Goal: Task Accomplishment & Management: Manage account settings

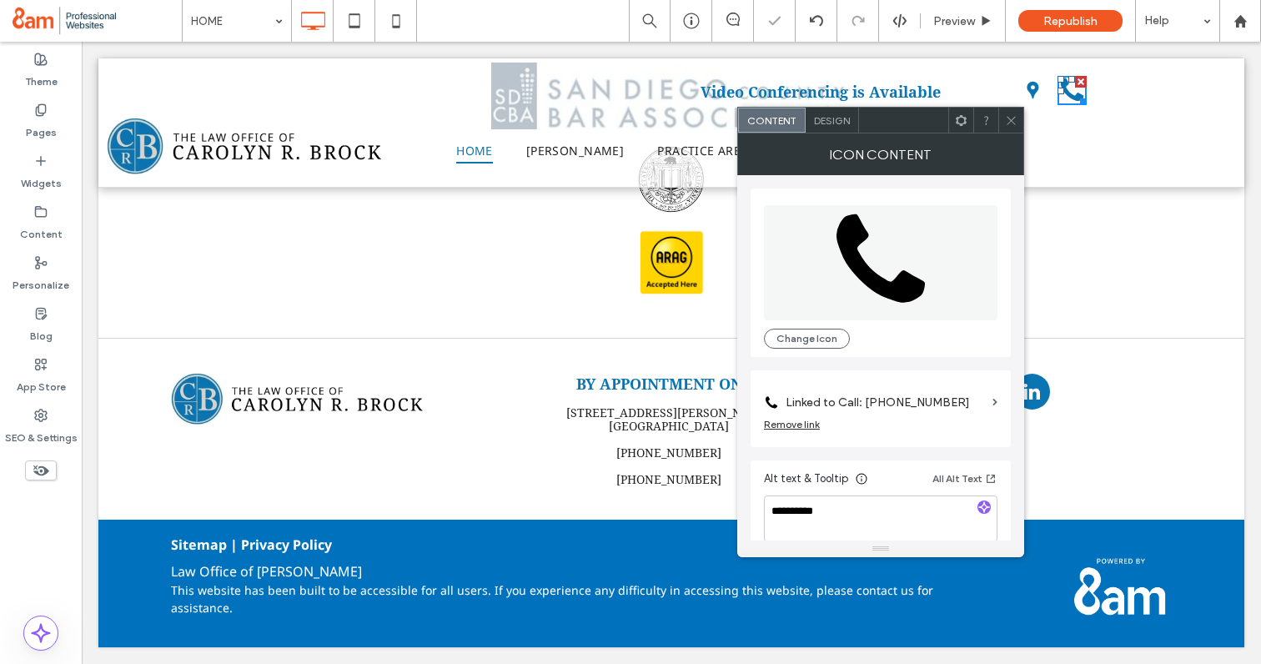
click at [939, 396] on label "Linked to Call: (858) 564-9395" at bounding box center [886, 402] width 200 height 31
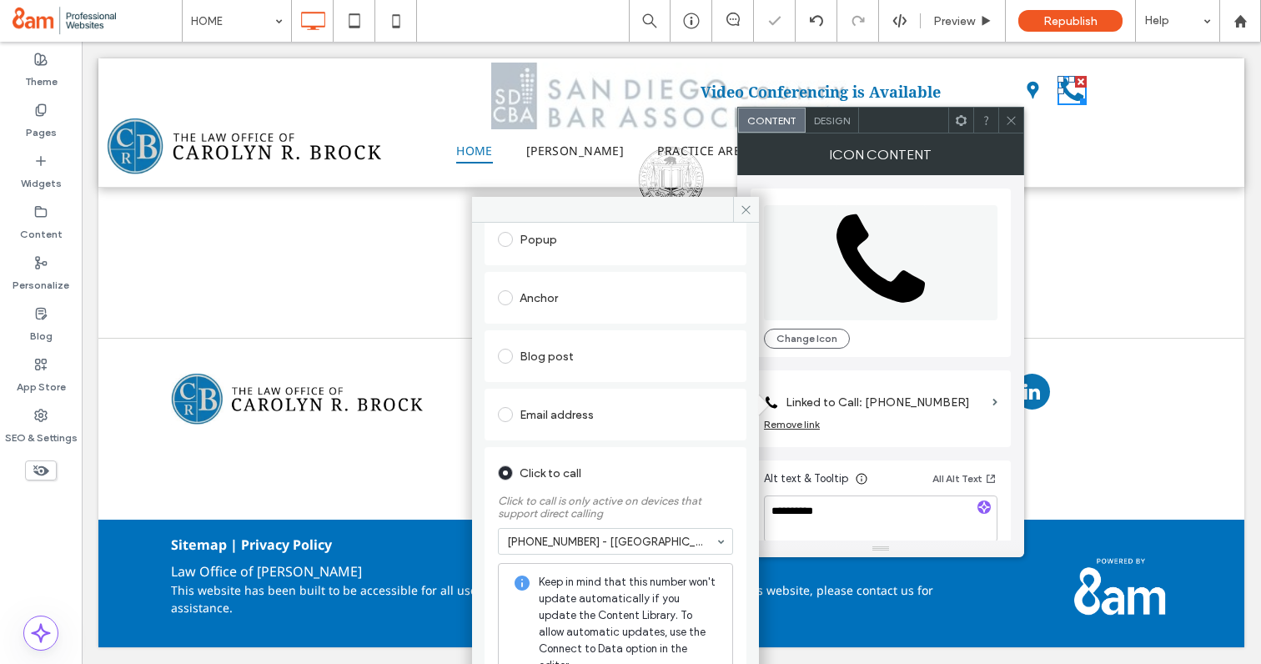
scroll to position [220, 0]
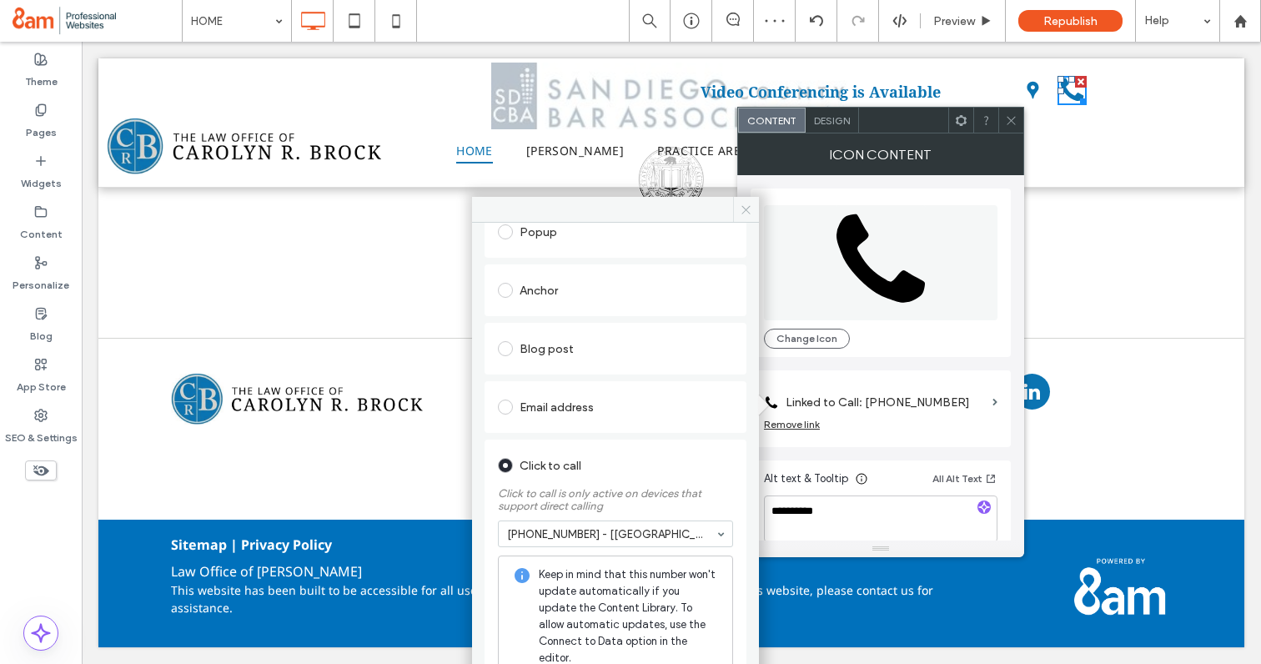
click at [744, 218] on span at bounding box center [746, 209] width 26 height 25
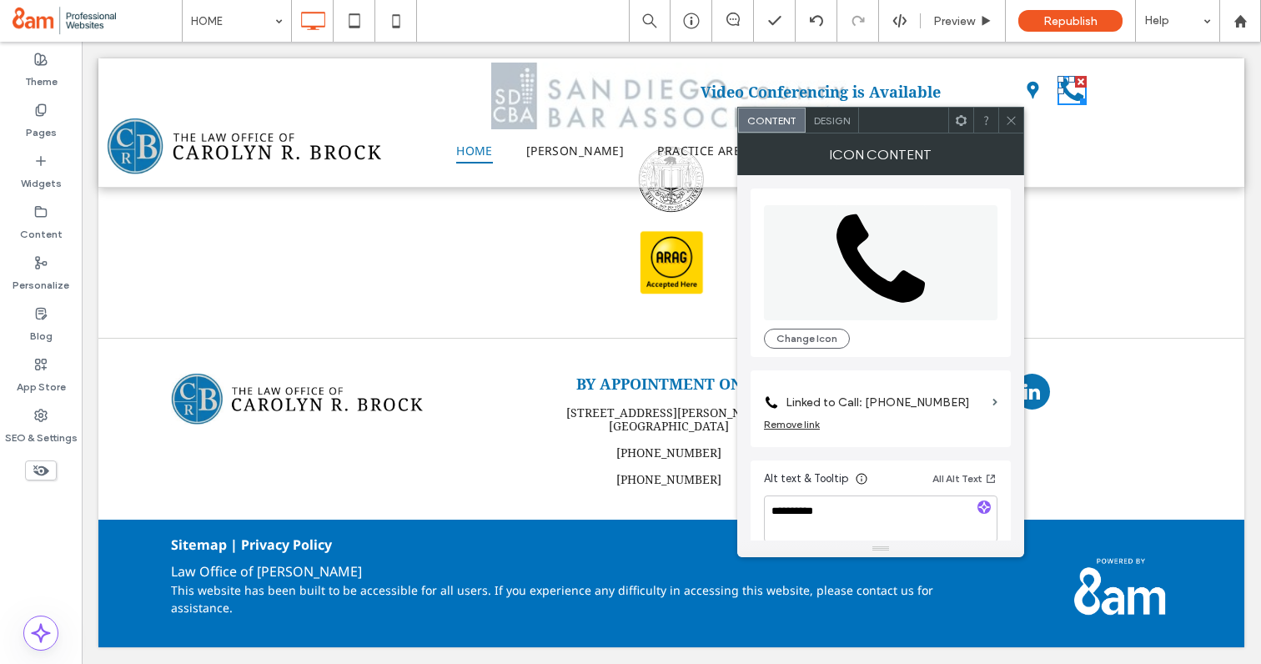
click at [1013, 126] on icon at bounding box center [1011, 120] width 13 height 13
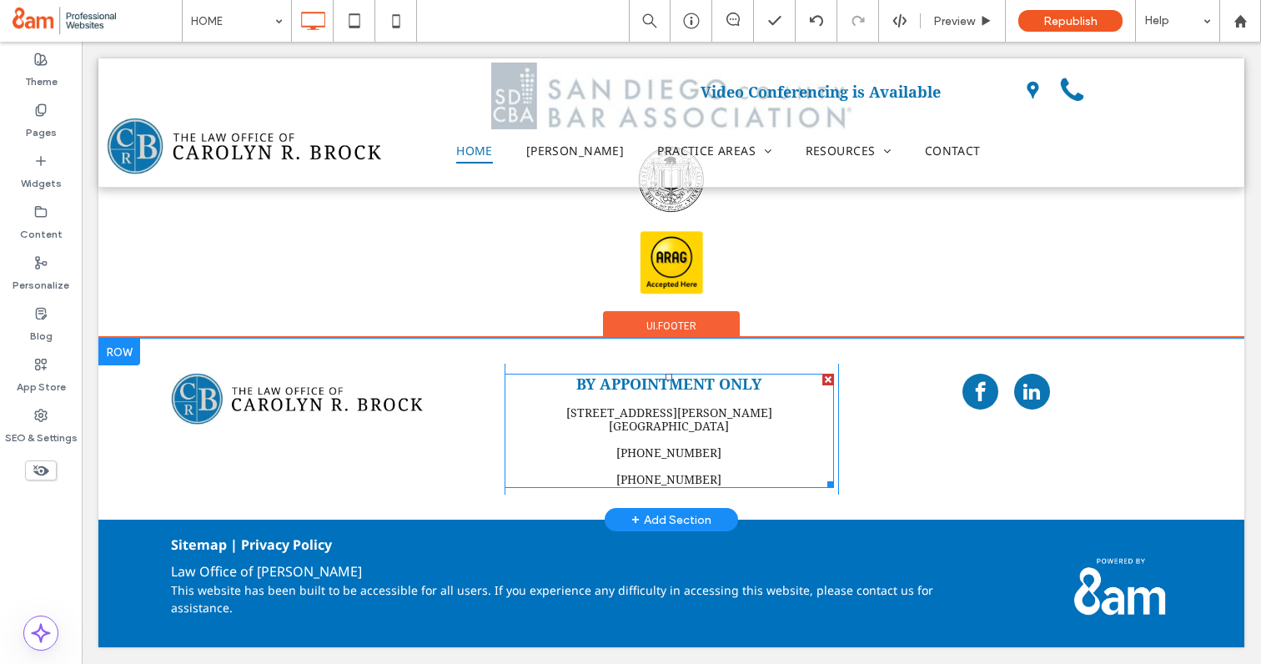
click at [687, 451] on link "(619) 741-0233" at bounding box center [669, 452] width 105 height 13
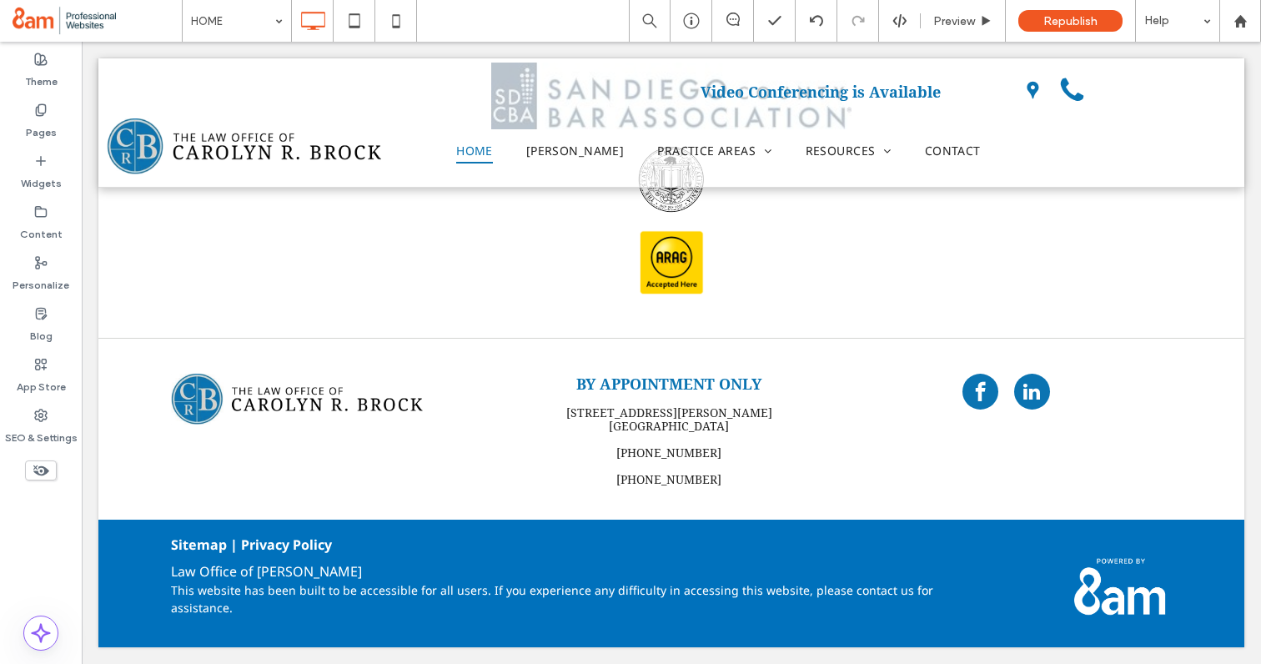
click at [715, 468] on h5 at bounding box center [670, 466] width 330 height 13
click at [706, 474] on link "(858) 564-9395" at bounding box center [669, 479] width 105 height 13
click at [680, 453] on link "(619) 741-0233" at bounding box center [669, 452] width 105 height 13
click at [371, 428] on div "Click To Paste" at bounding box center [338, 429] width 334 height 131
click at [969, 4] on div "Preview" at bounding box center [963, 21] width 85 height 42
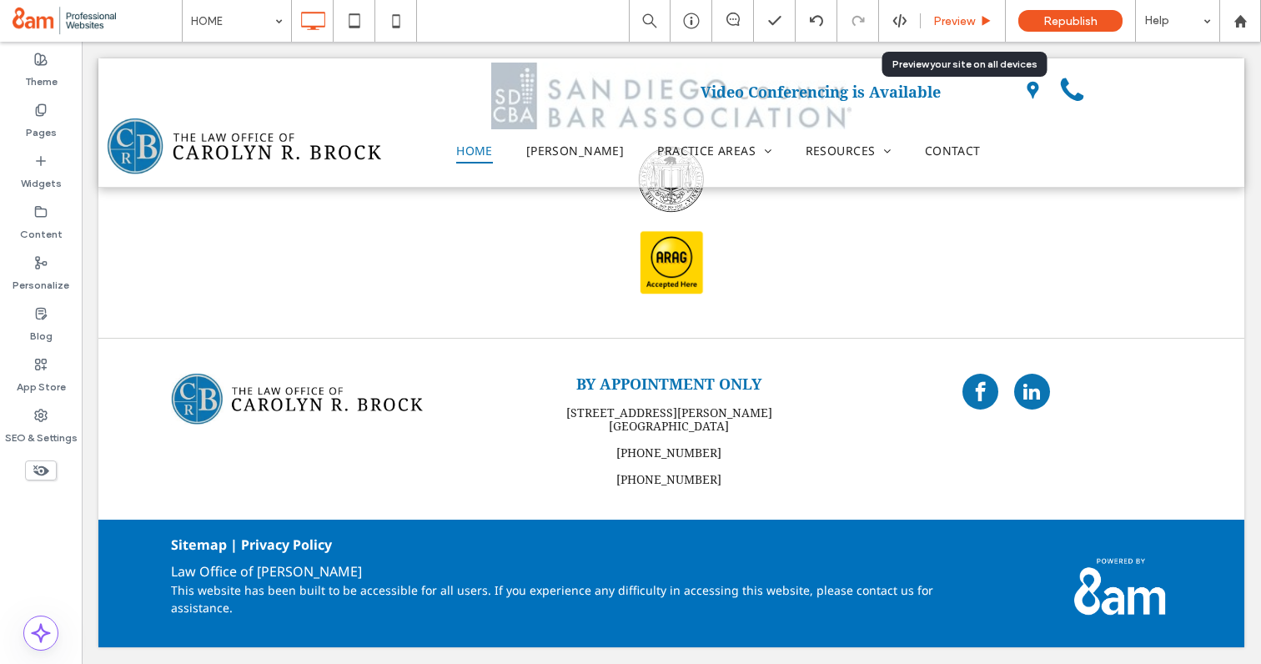
click at [963, 23] on span "Preview" at bounding box center [955, 21] width 42 height 14
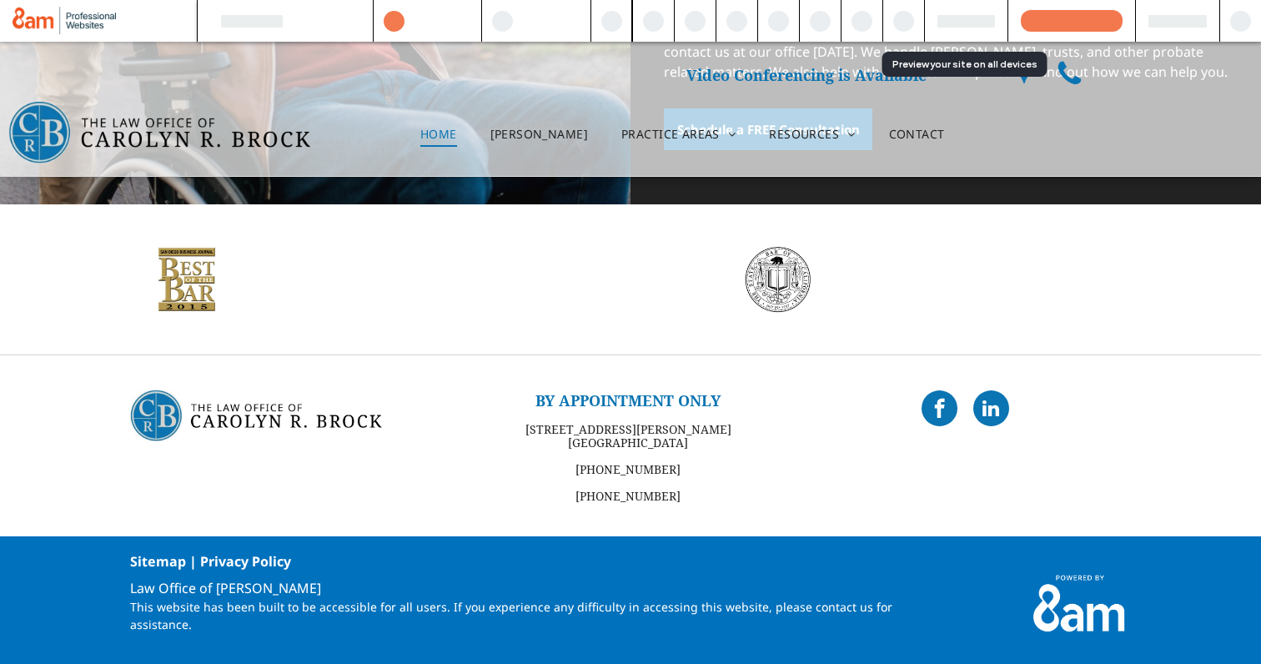
scroll to position [1542, 0]
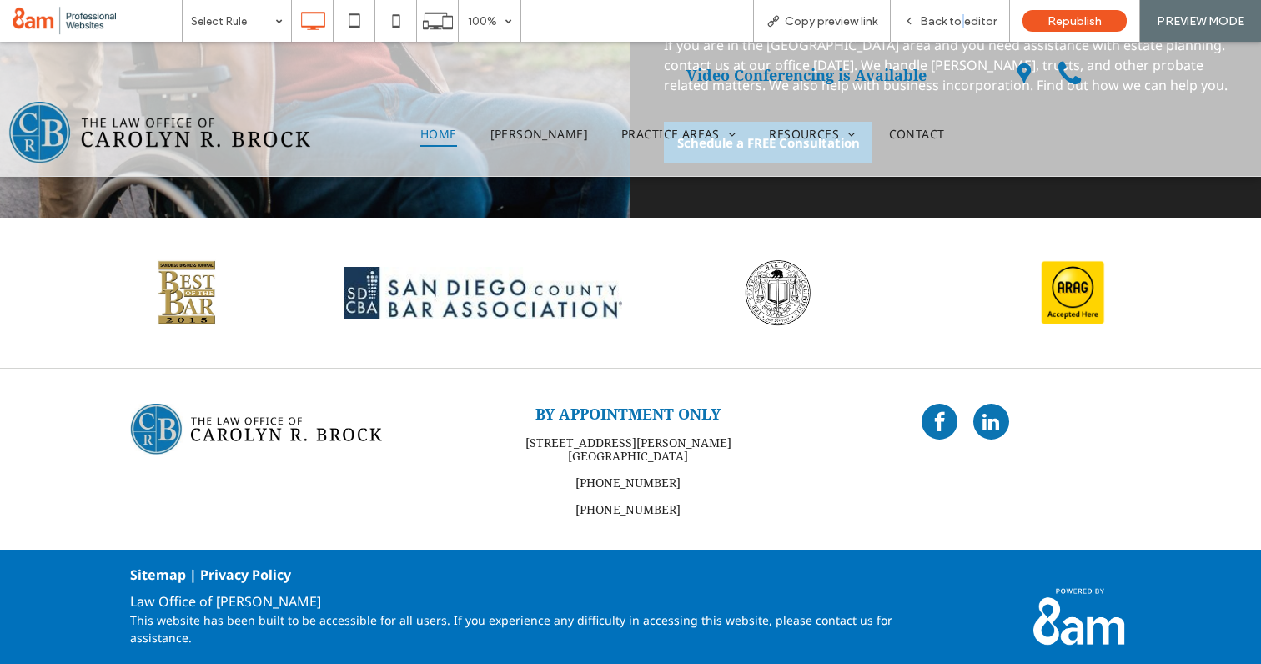
click at [963, 23] on span "Back to editor" at bounding box center [958, 21] width 77 height 14
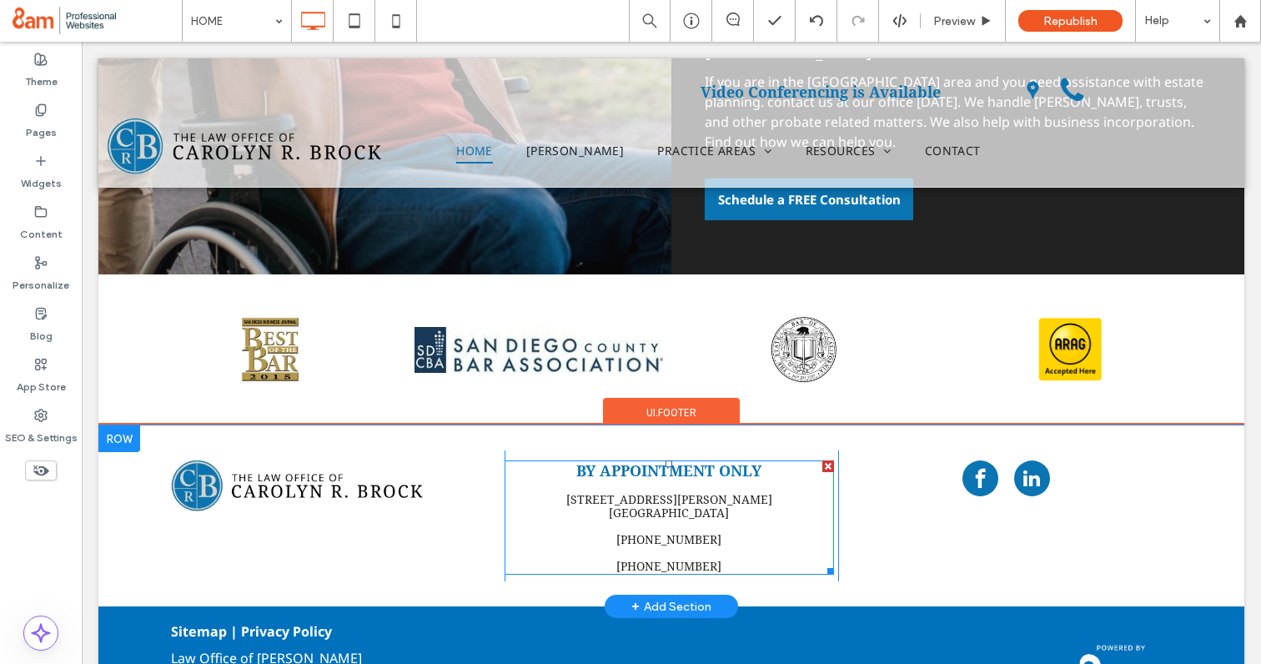
click at [687, 567] on link "(858) 564-9395" at bounding box center [669, 566] width 105 height 13
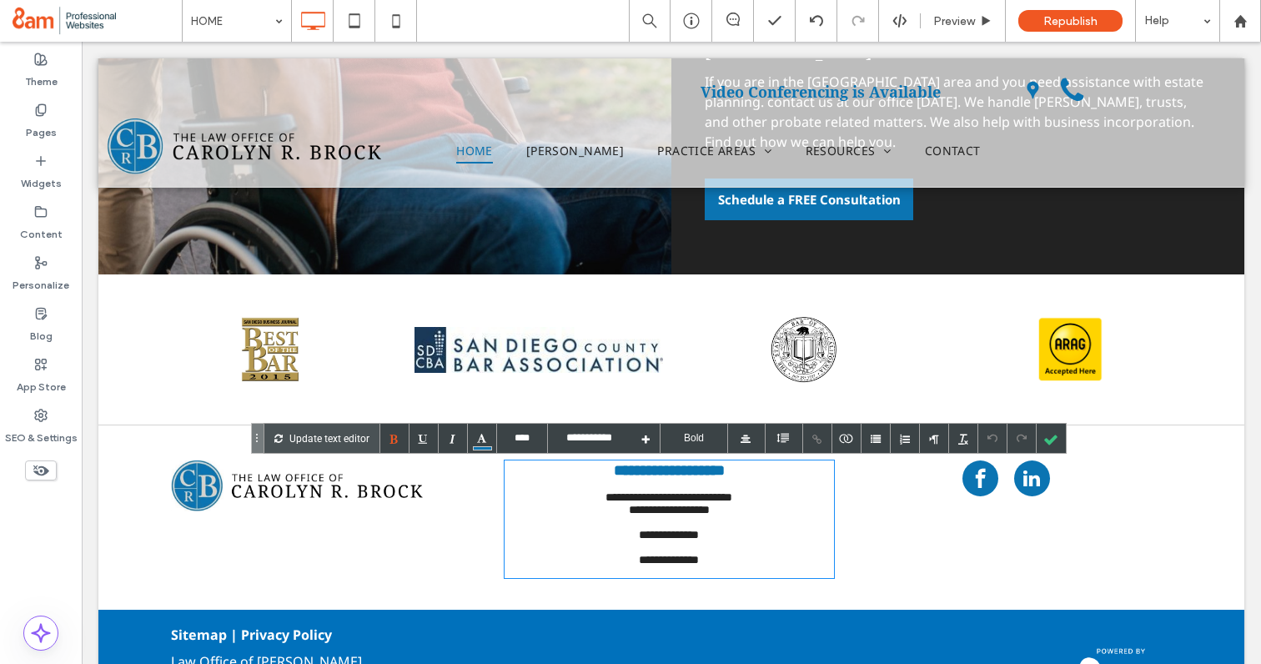
click at [695, 554] on h5 at bounding box center [670, 547] width 330 height 13
drag, startPoint x: 713, startPoint y: 567, endPoint x: 616, endPoint y: 567, distance: 97.6
click at [616, 566] on h5 "**********" at bounding box center [670, 560] width 330 height 13
type input "****"
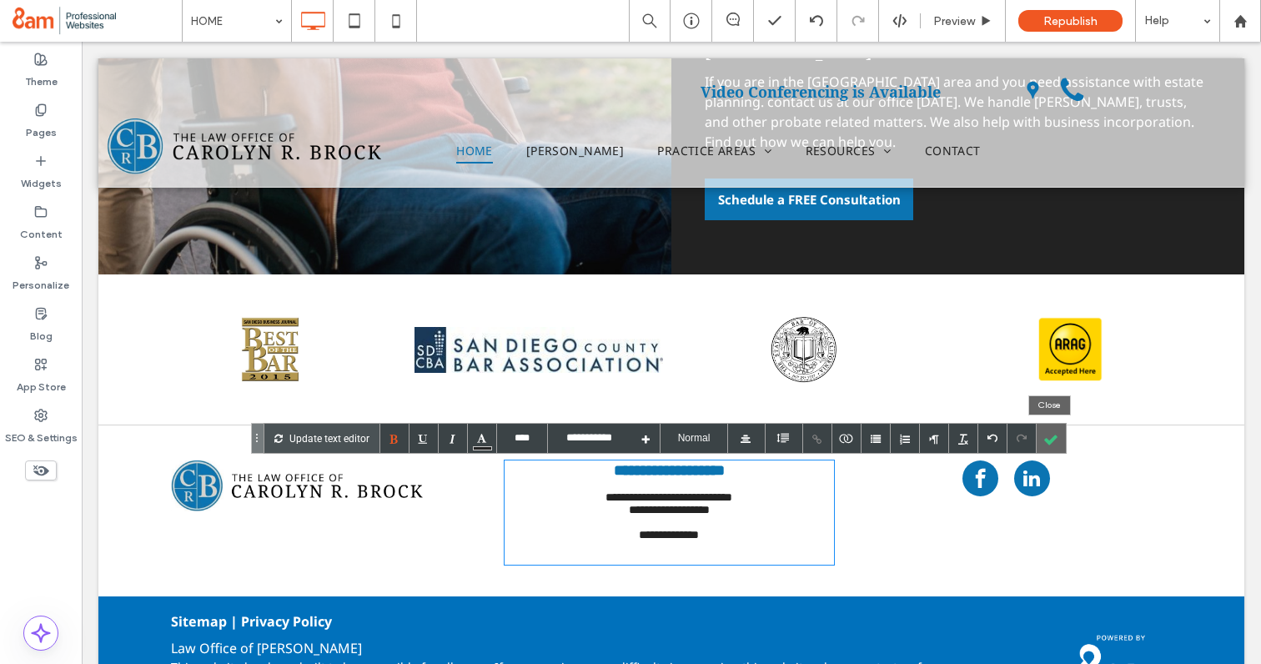
click at [1055, 434] on div at bounding box center [1051, 438] width 29 height 29
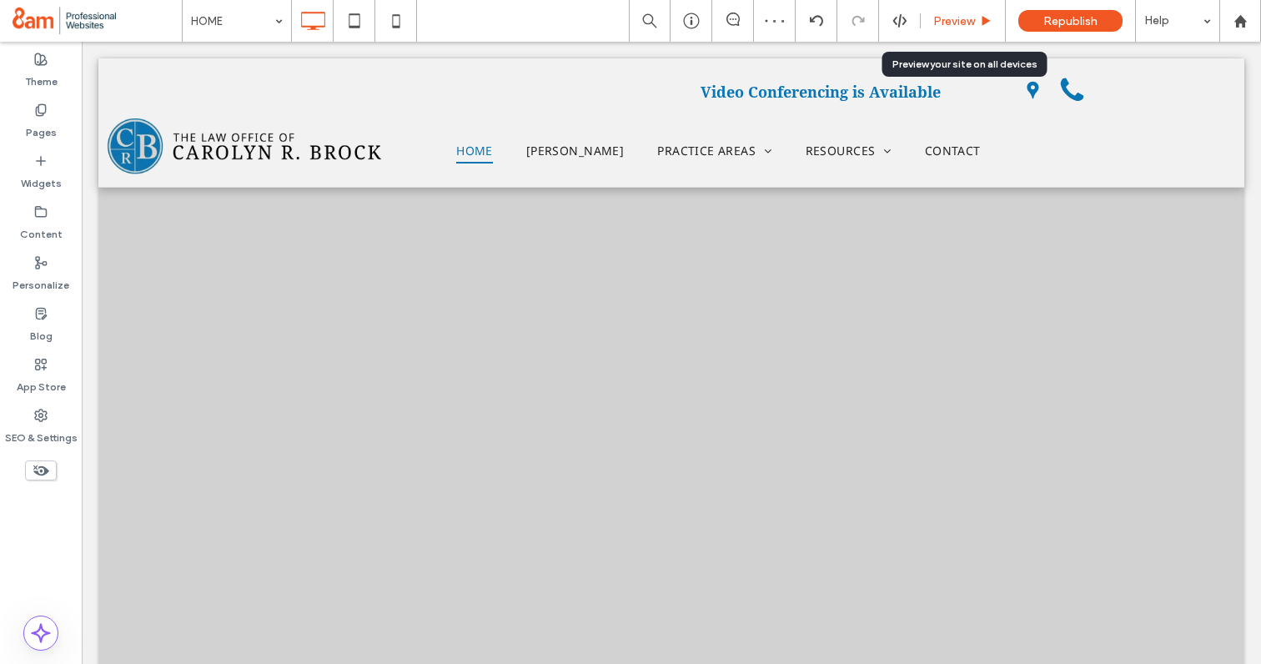
click at [966, 24] on span "Preview" at bounding box center [955, 21] width 42 height 14
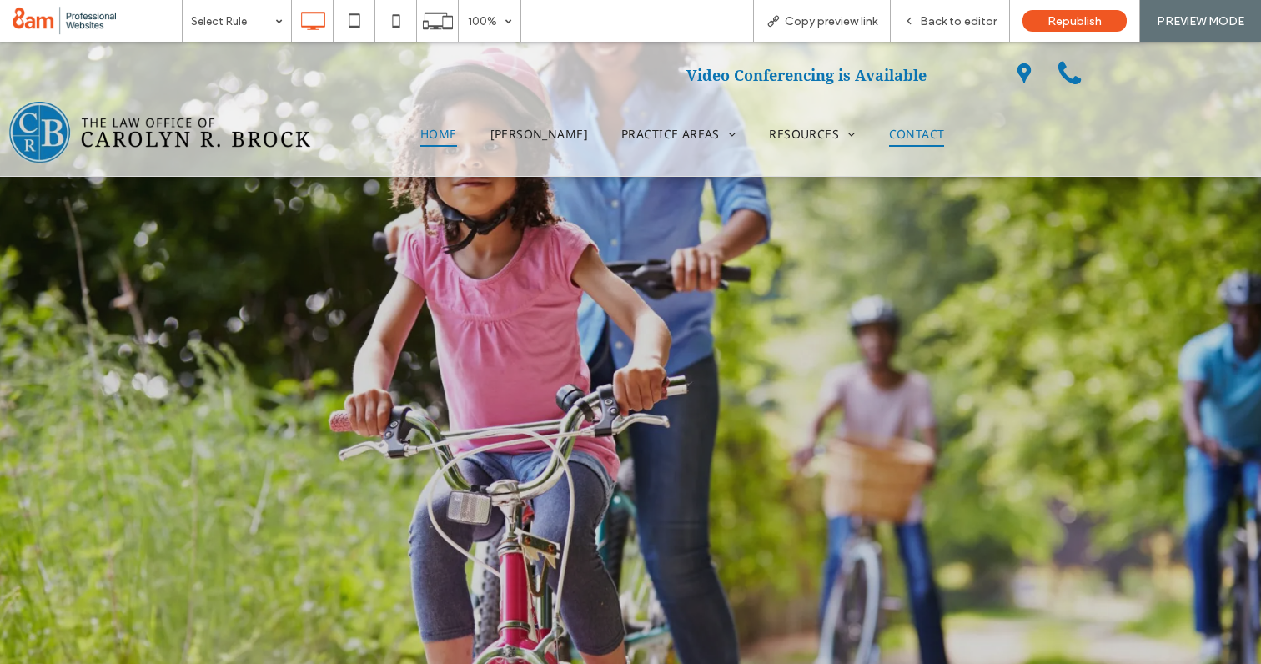
click at [919, 130] on span "CONTACT" at bounding box center [917, 134] width 56 height 26
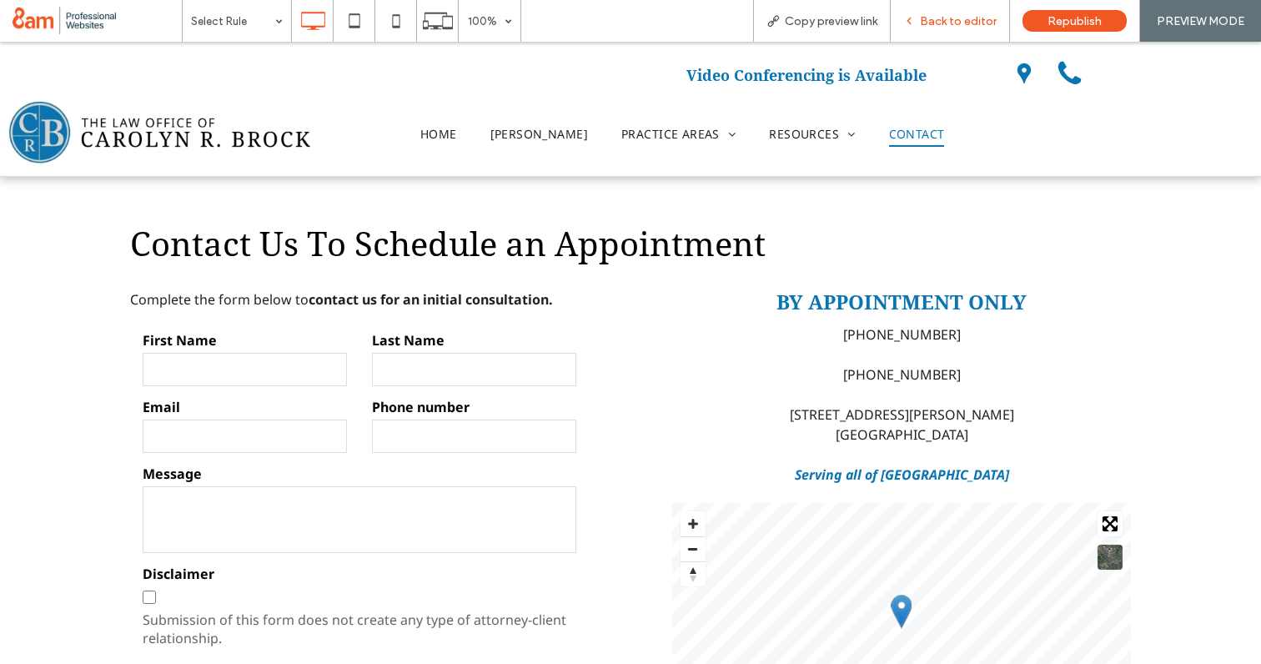
click at [947, 21] on span "Back to editor" at bounding box center [958, 21] width 77 height 14
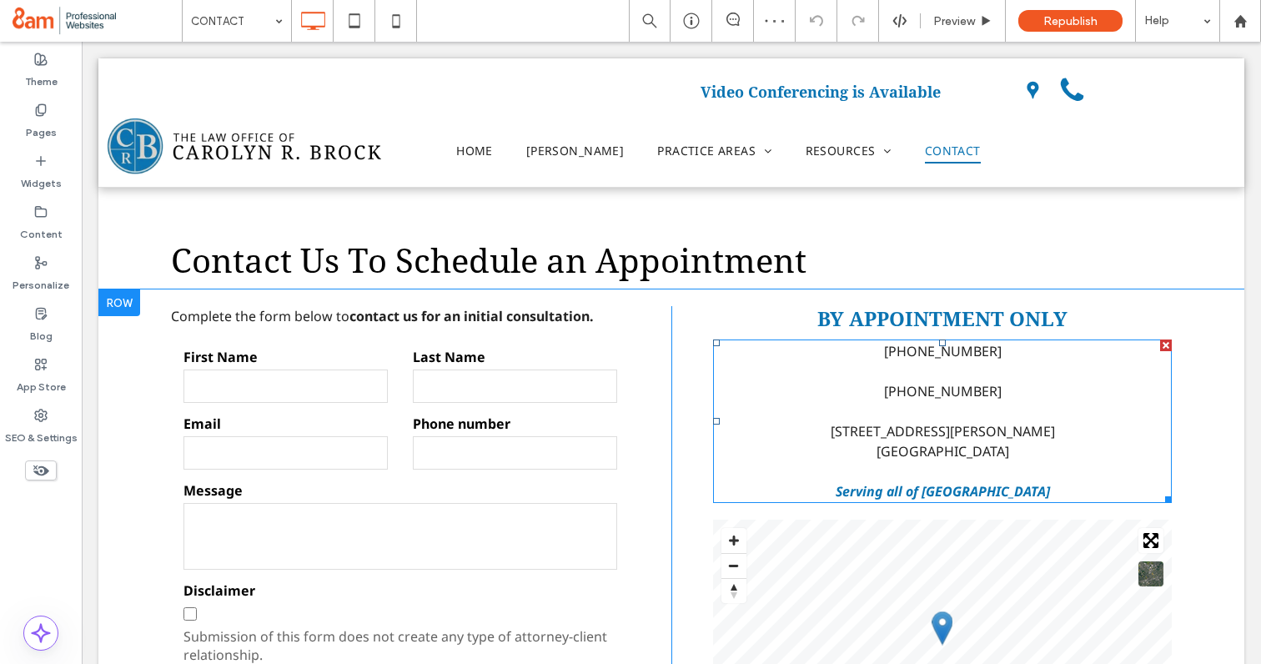
click at [939, 395] on link "(858) 564-9395" at bounding box center [943, 391] width 118 height 18
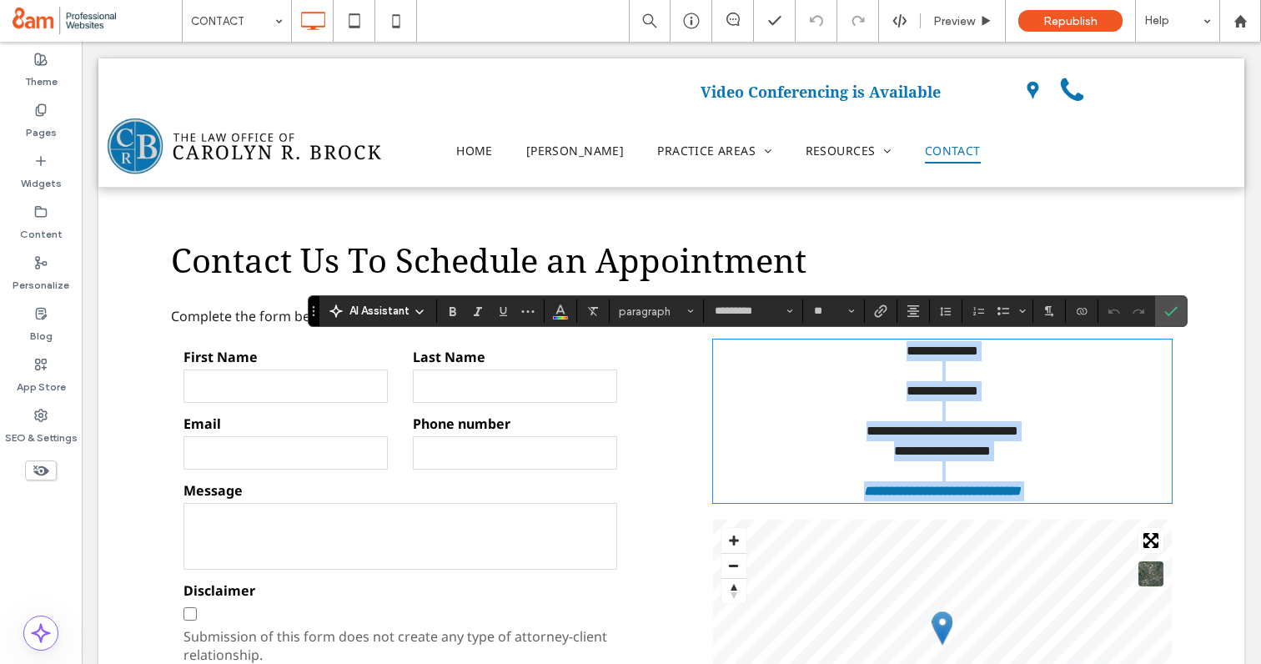
click at [960, 390] on link "**********" at bounding box center [943, 391] width 72 height 13
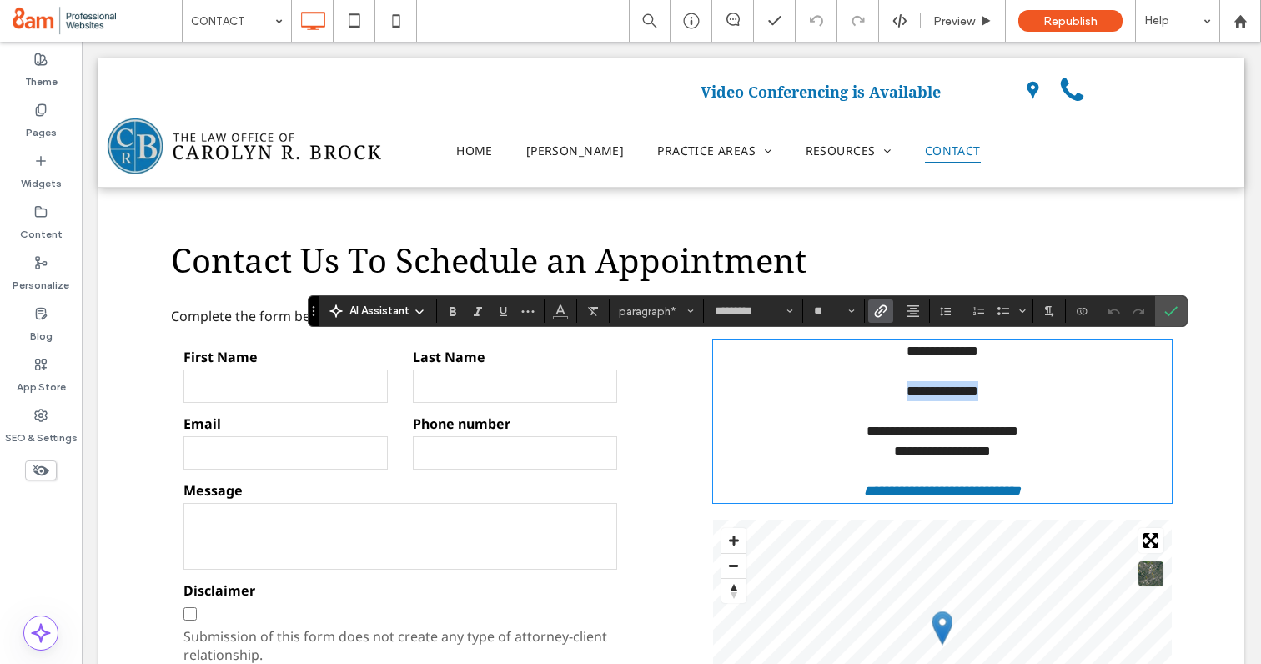
drag, startPoint x: 1006, startPoint y: 390, endPoint x: 892, endPoint y: 392, distance: 114.3
click at [892, 392] on p "**********" at bounding box center [942, 391] width 459 height 20
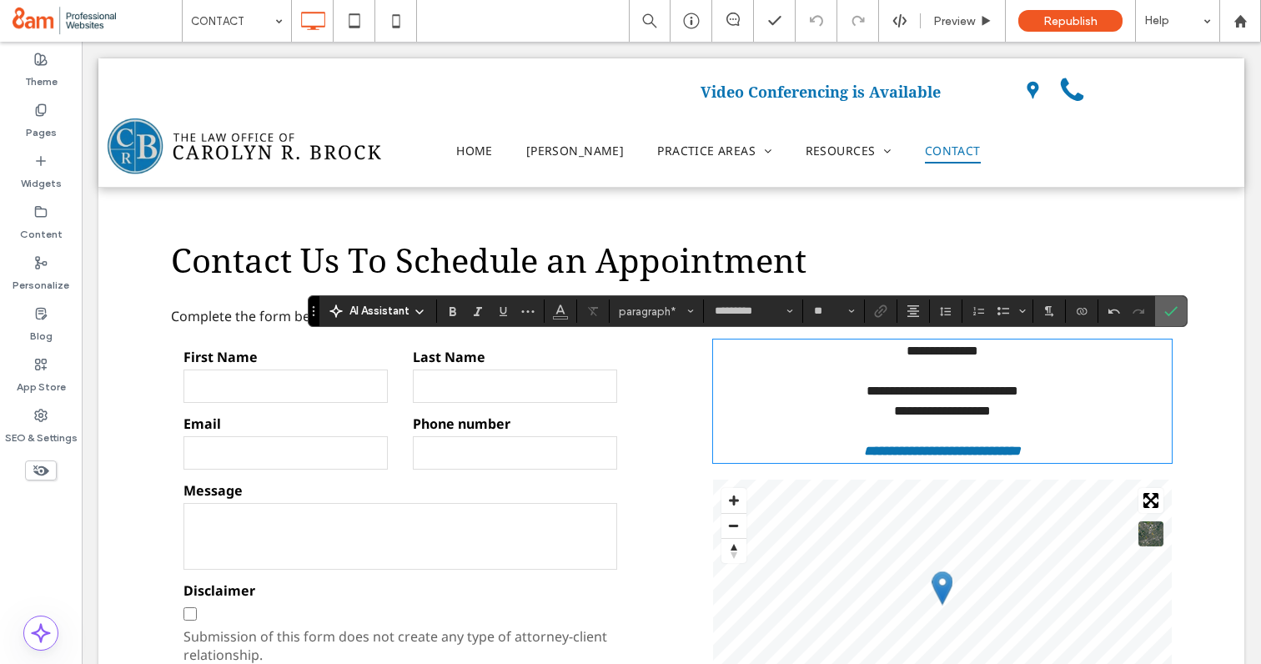
click at [1168, 308] on icon "Confirm" at bounding box center [1171, 311] width 13 height 13
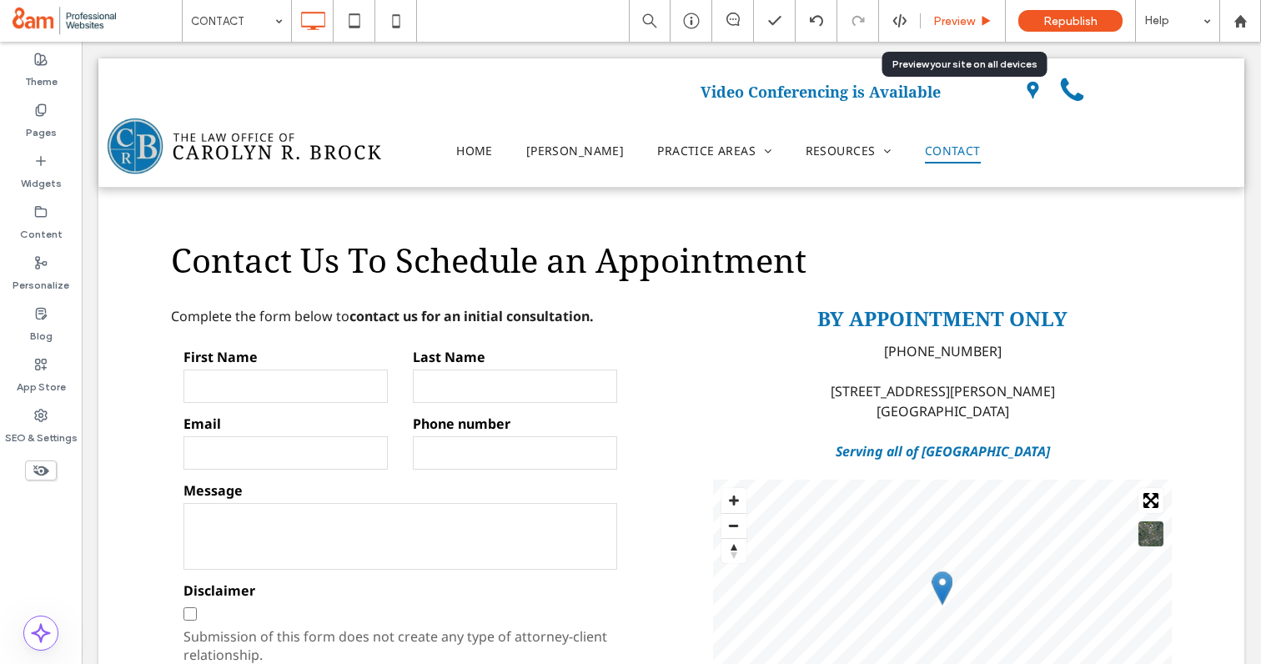
click at [967, 23] on span "Preview" at bounding box center [955, 21] width 42 height 14
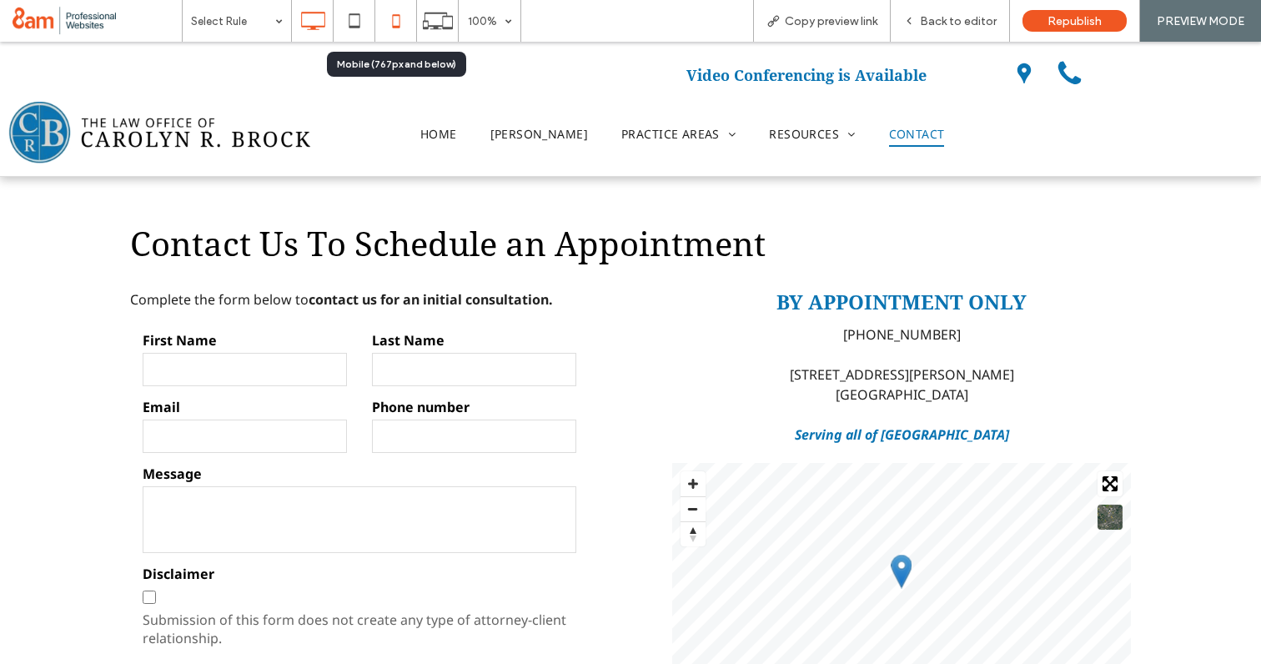
click at [386, 20] on icon at bounding box center [396, 20] width 33 height 33
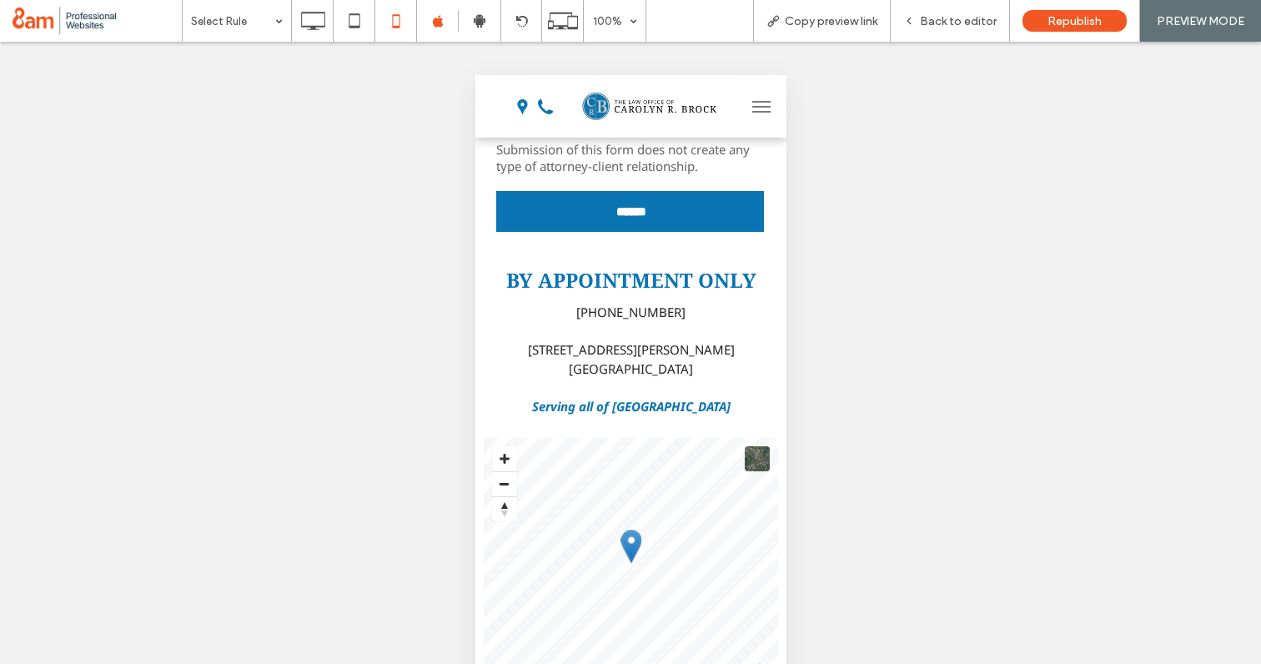
scroll to position [656, 0]
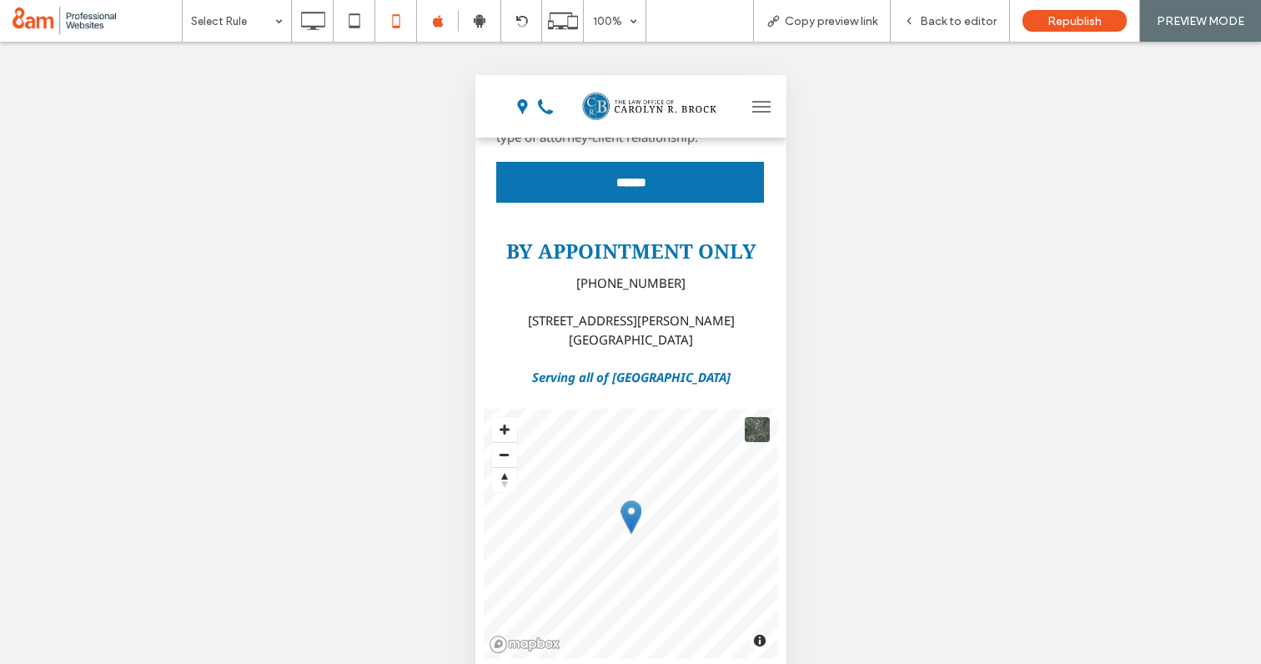
click at [754, 112] on span "menu" at bounding box center [761, 112] width 18 height 2
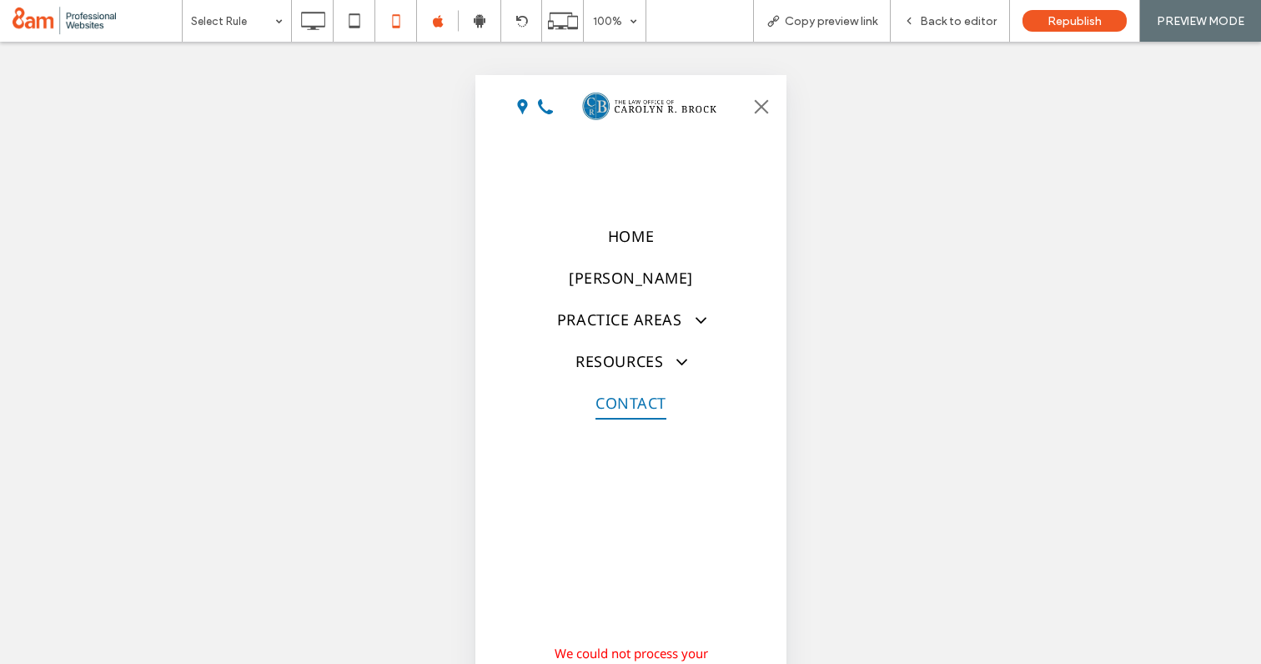
click at [754, 112] on span "menu" at bounding box center [761, 106] width 14 height 14
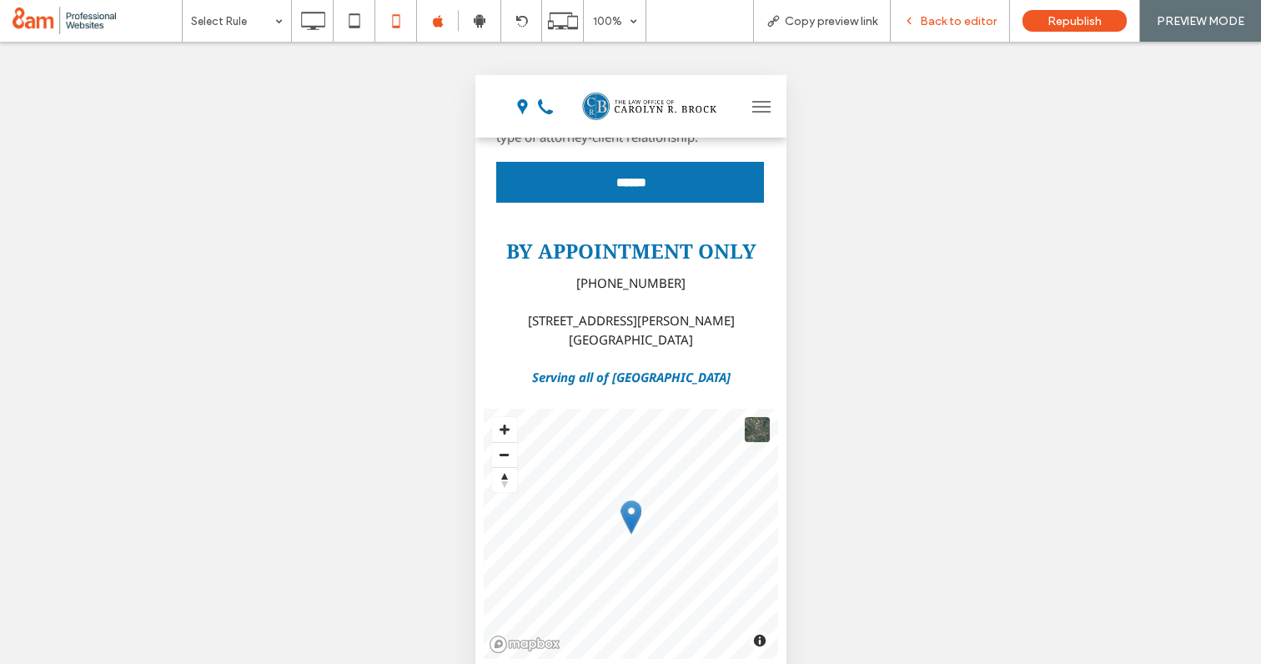
click at [962, 23] on span "Back to editor" at bounding box center [958, 21] width 77 height 14
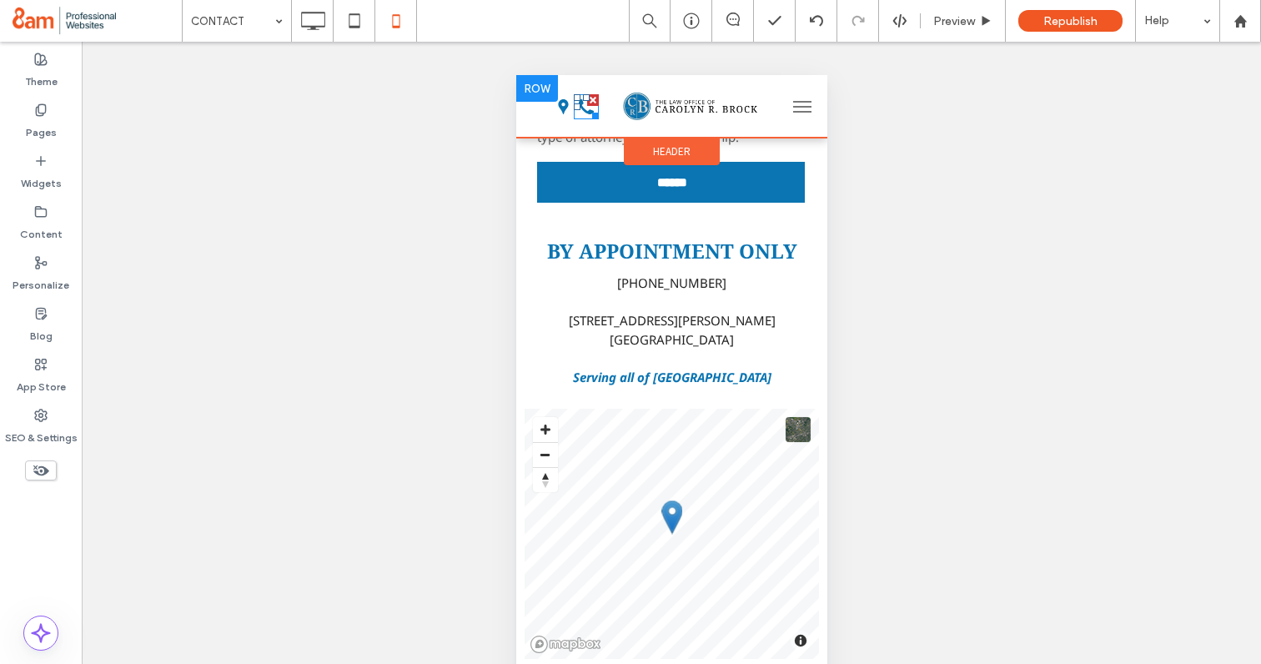
click at [584, 106] on icon at bounding box center [585, 106] width 25 height 25
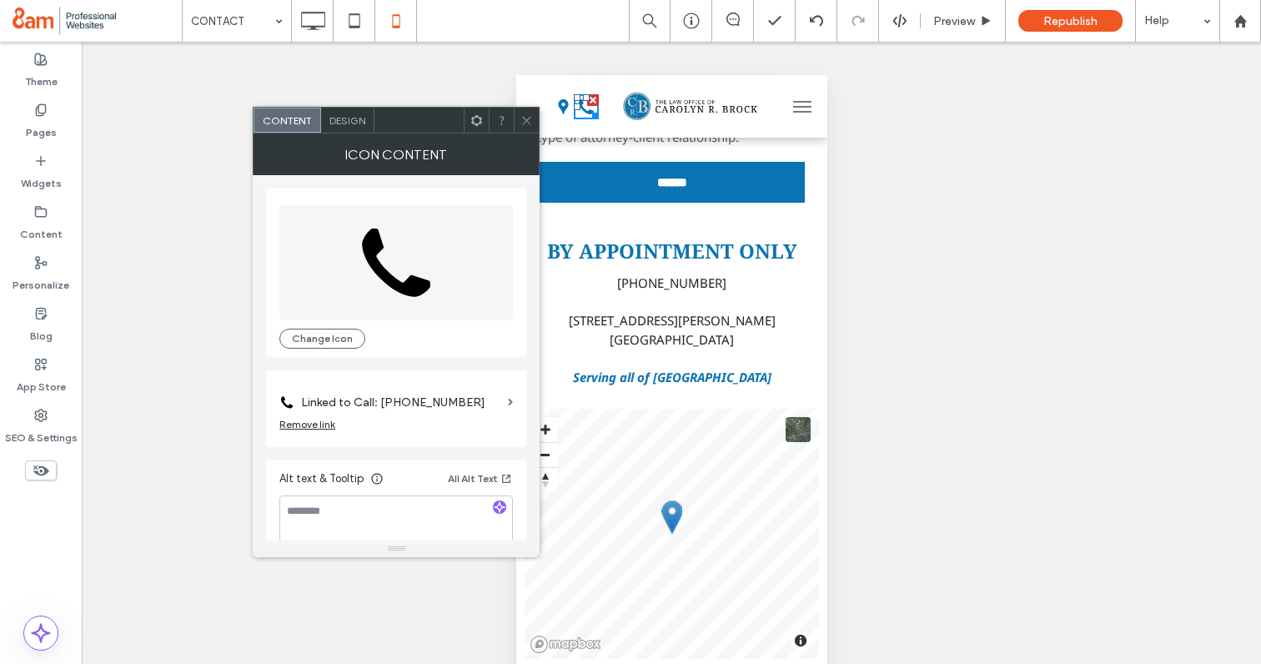
click at [402, 400] on label "Linked to Call: (858) 564-9395" at bounding box center [401, 402] width 200 height 31
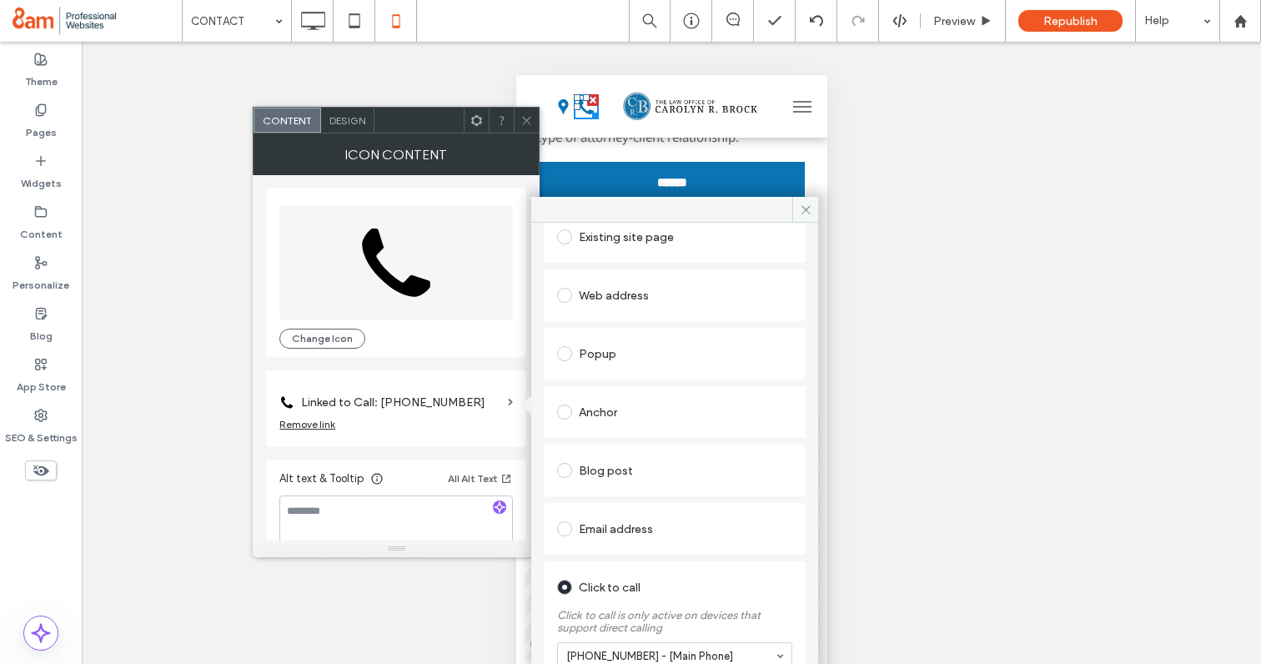
scroll to position [133, 0]
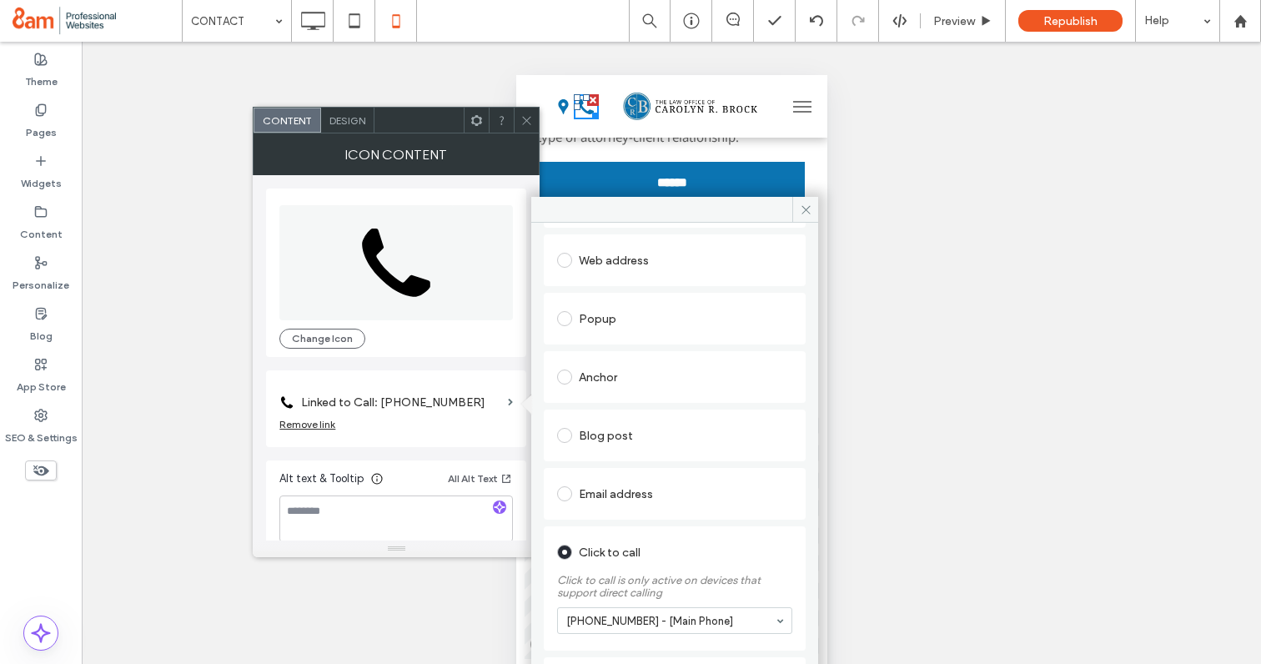
click at [389, 395] on label "Linked to Call: (858) 564-9395" at bounding box center [401, 402] width 200 height 31
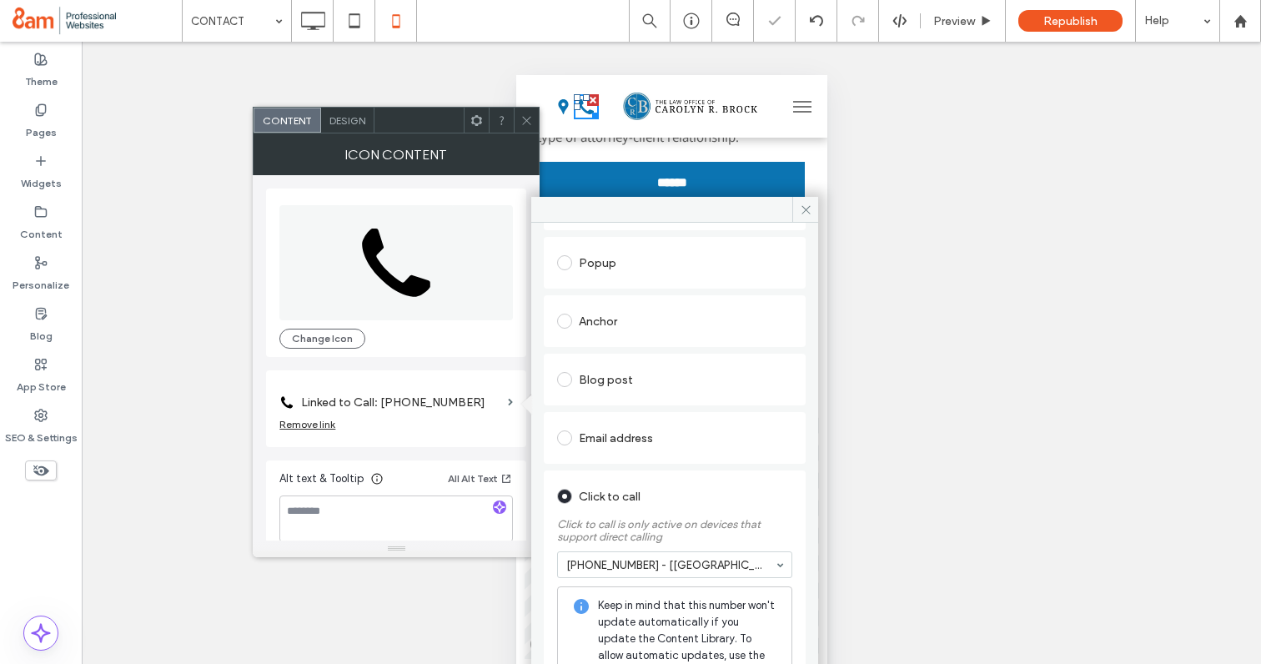
scroll to position [318, 0]
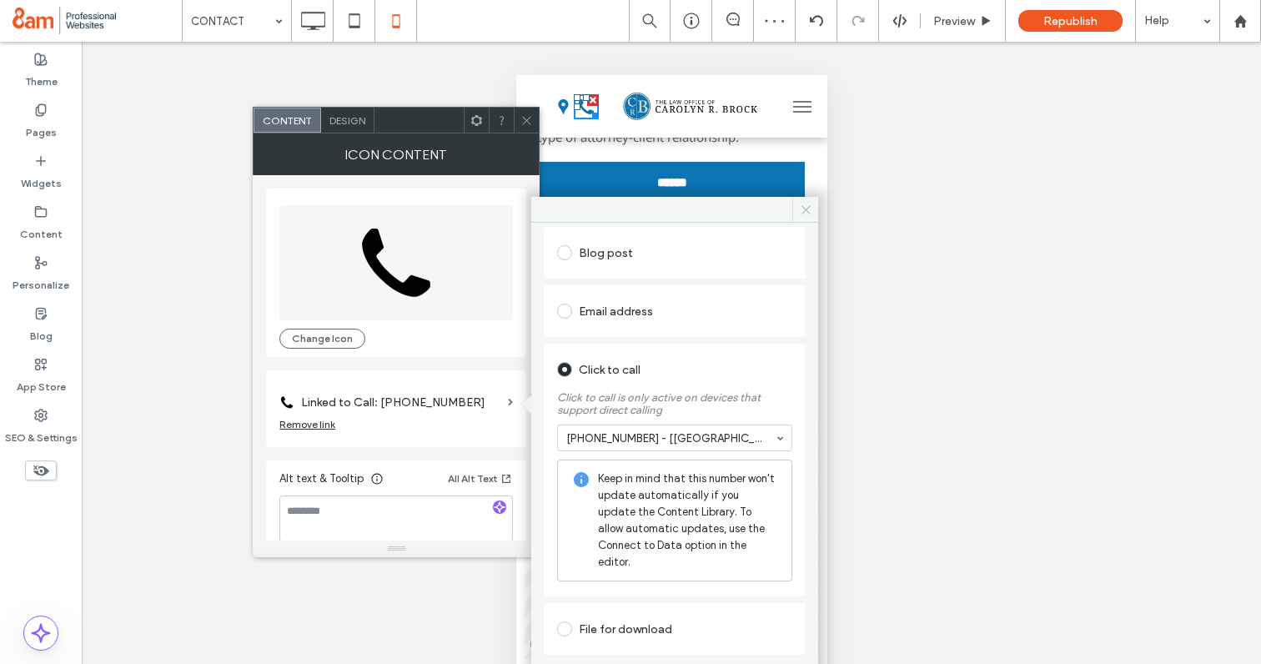
click at [803, 207] on icon at bounding box center [806, 210] width 13 height 13
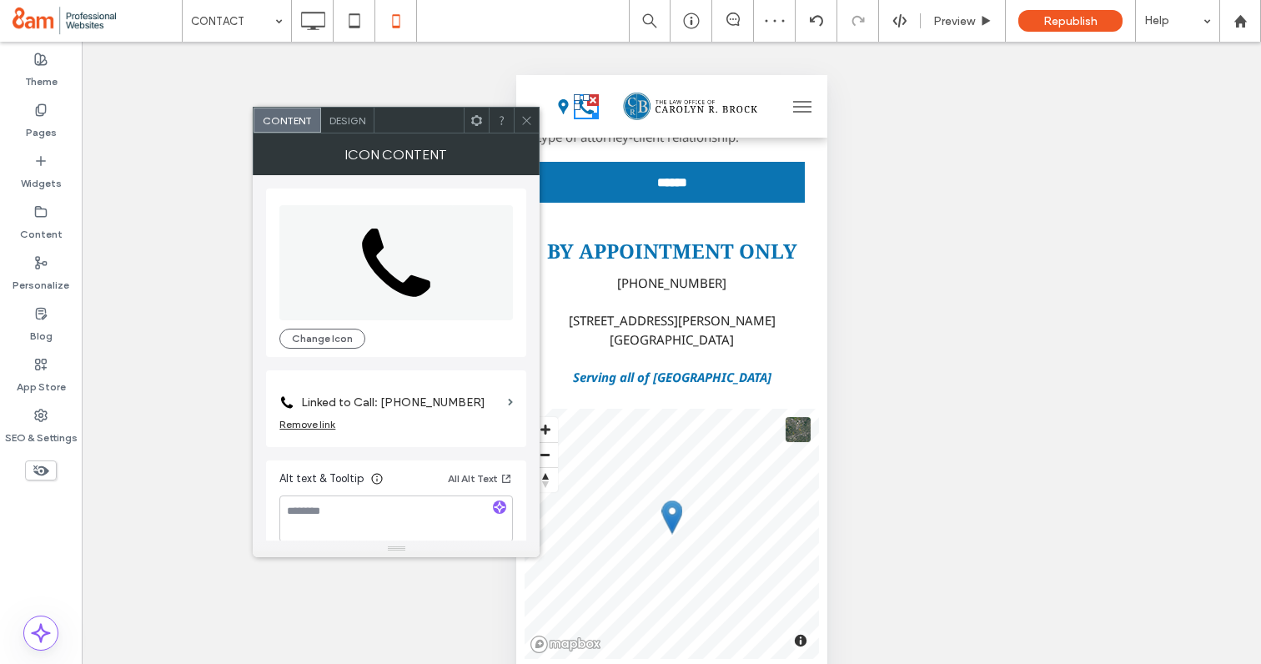
click at [535, 120] on div at bounding box center [526, 120] width 25 height 25
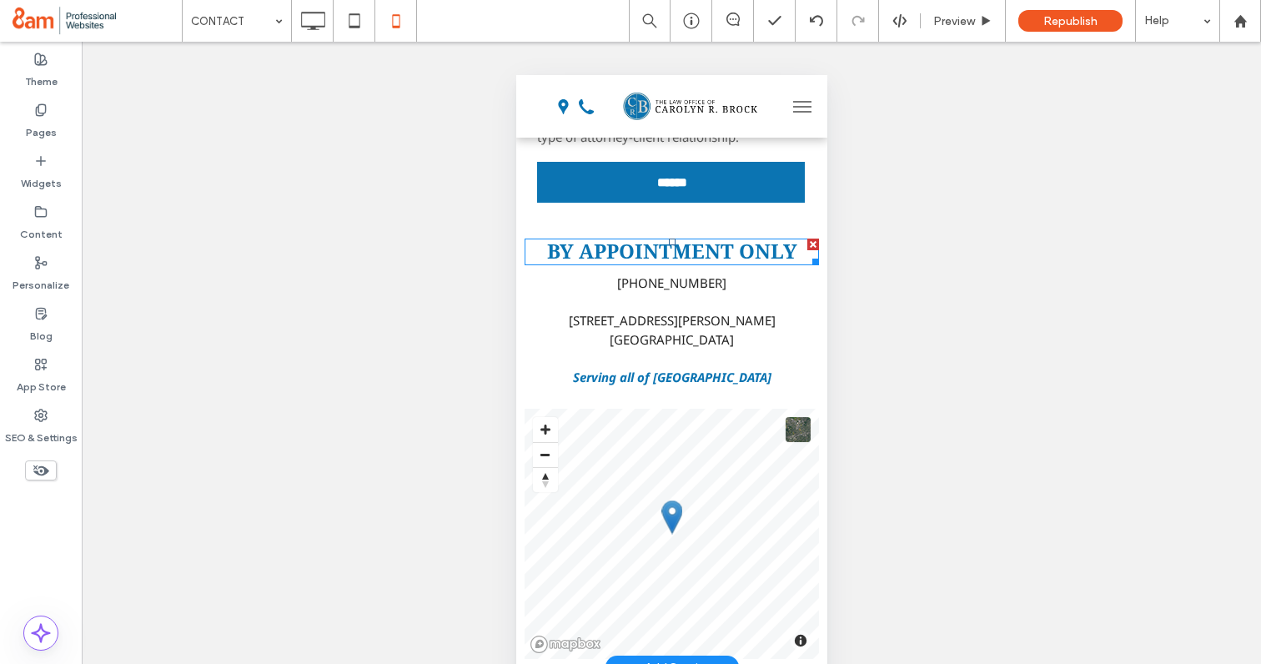
scroll to position [0, 0]
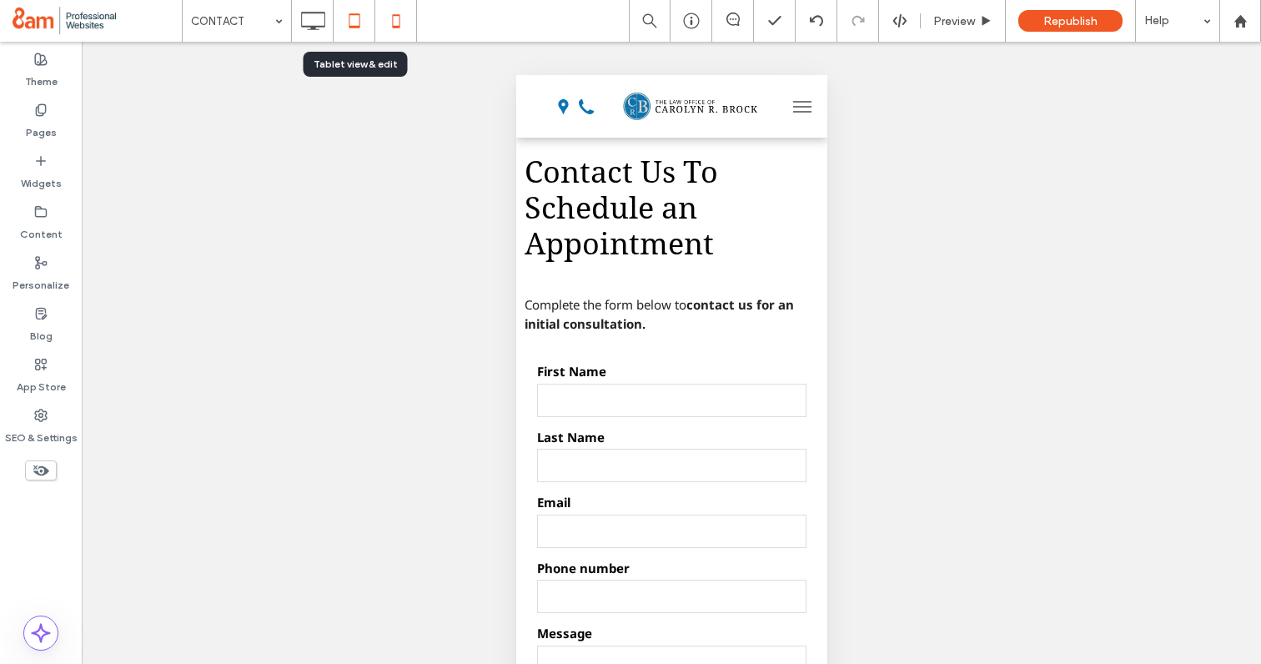
click at [350, 19] on icon at bounding box center [354, 20] width 33 height 33
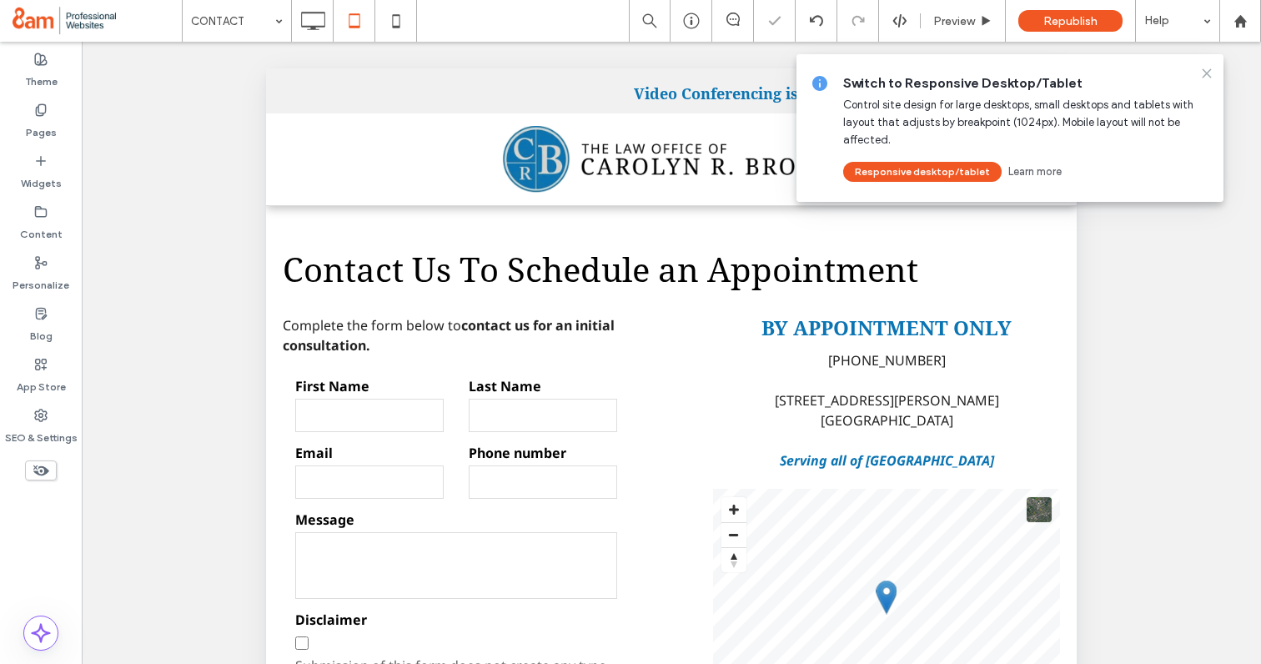
click at [1206, 73] on use at bounding box center [1207, 73] width 8 height 8
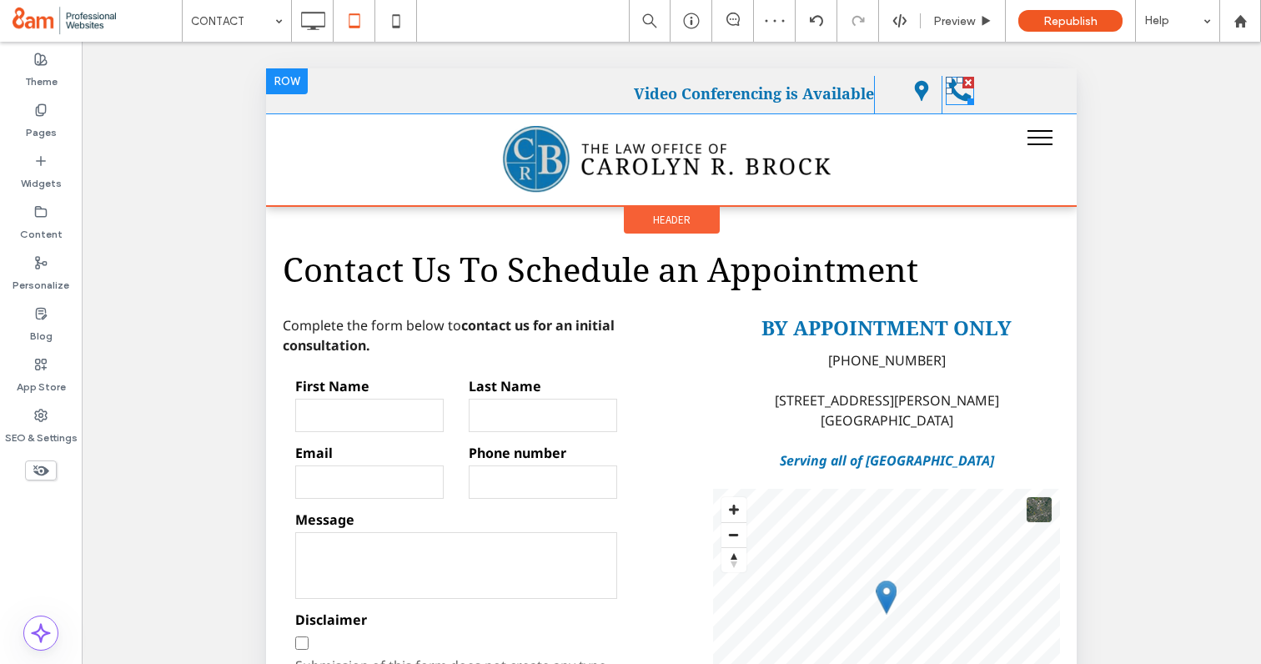
click at [956, 99] on icon at bounding box center [960, 91] width 28 height 28
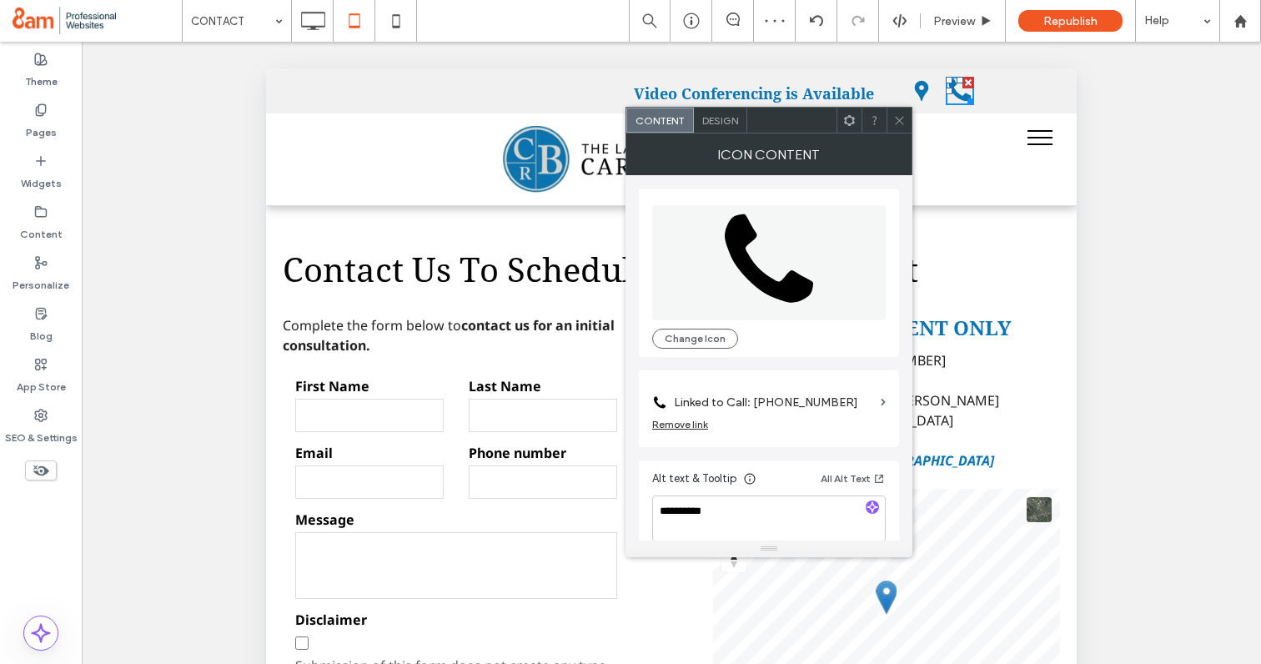
click at [743, 402] on label "Linked to Call: (858) 564-9395" at bounding box center [774, 402] width 200 height 31
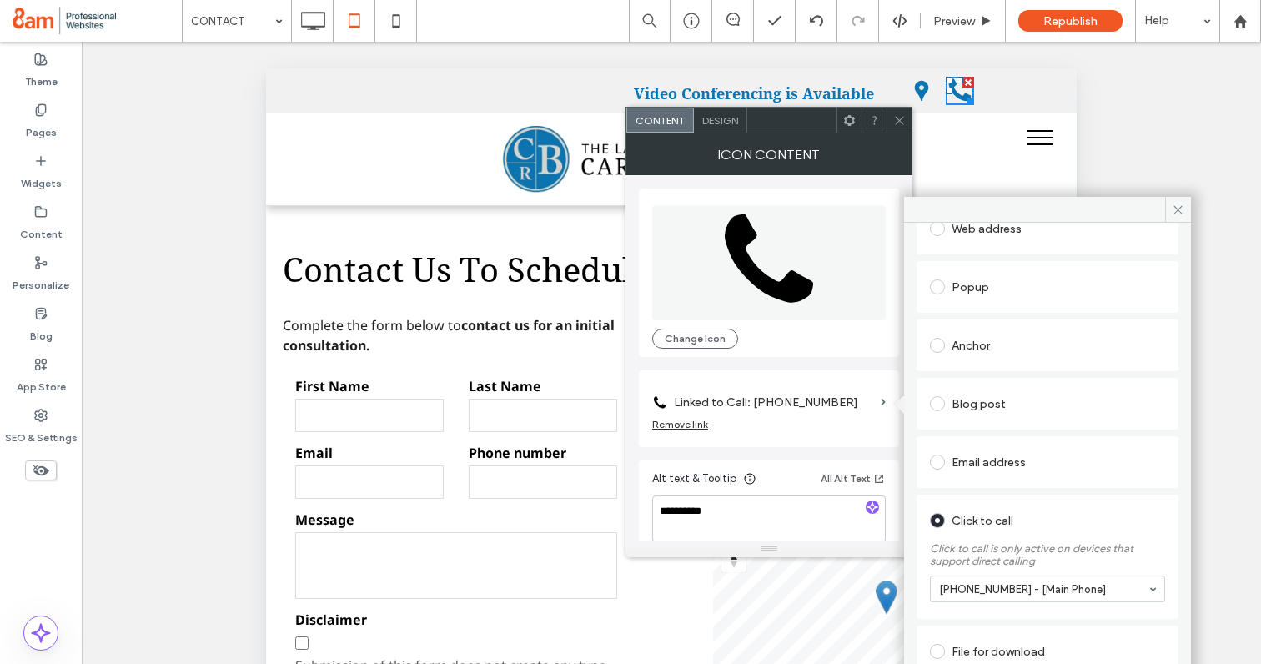
scroll to position [189, 0]
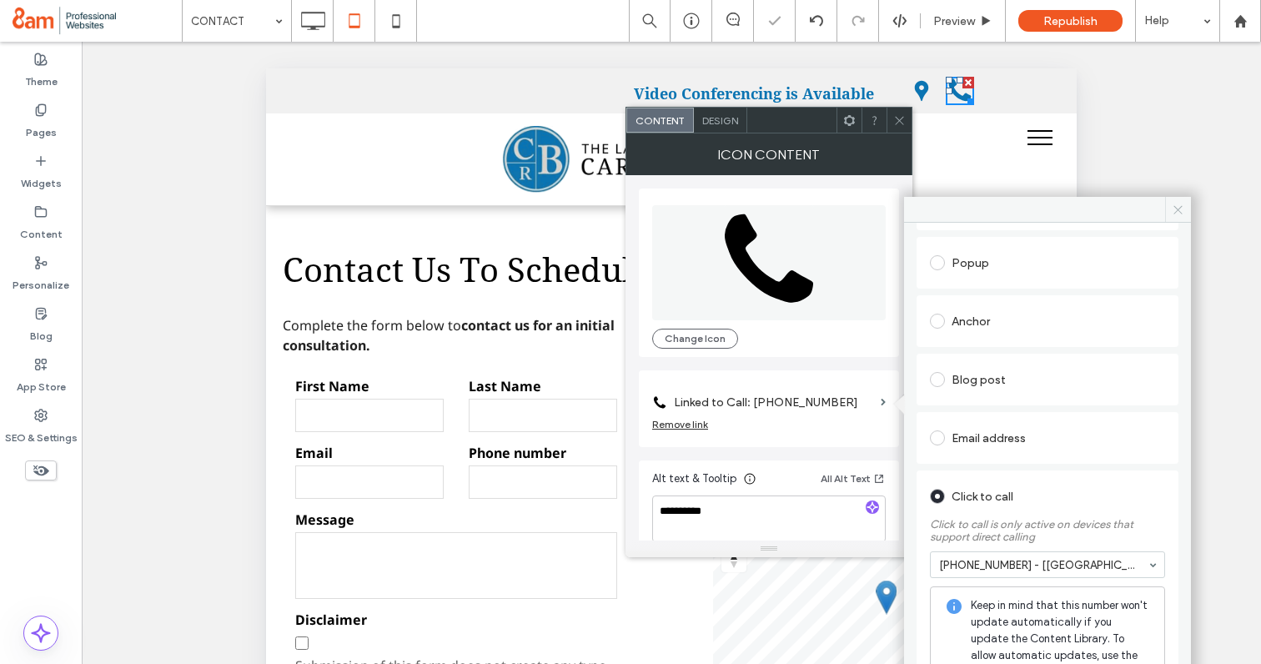
click at [1182, 208] on icon at bounding box center [1178, 210] width 13 height 13
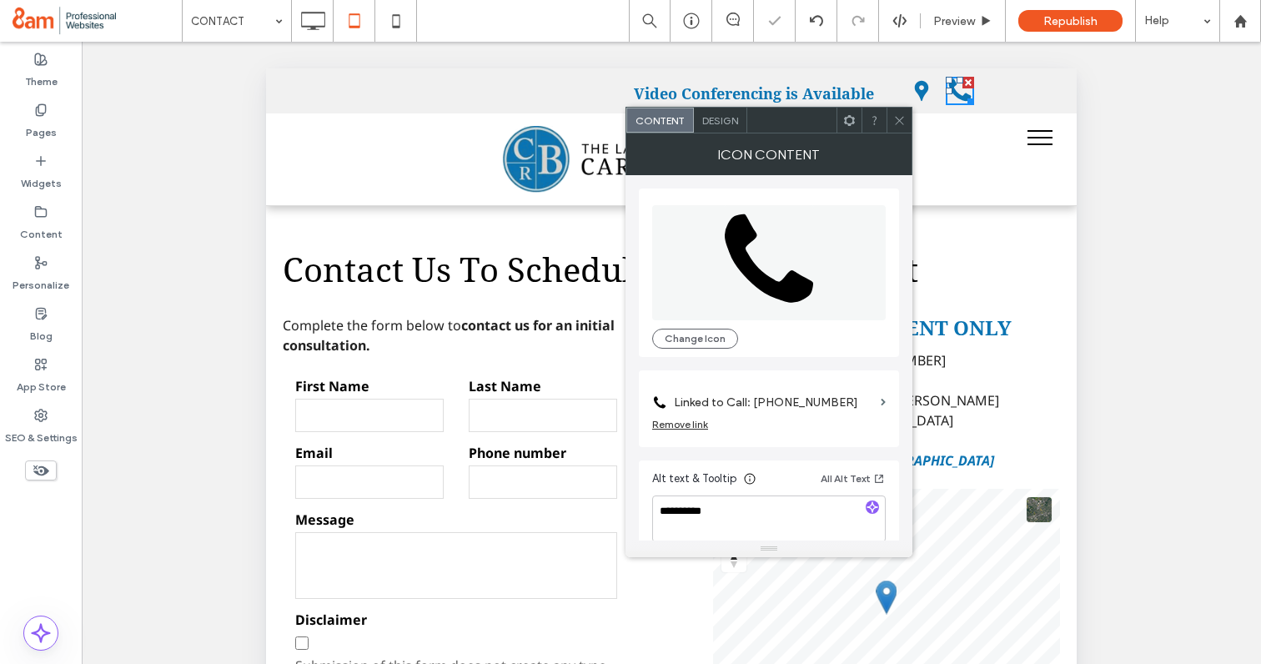
click at [894, 117] on icon at bounding box center [900, 120] width 13 height 13
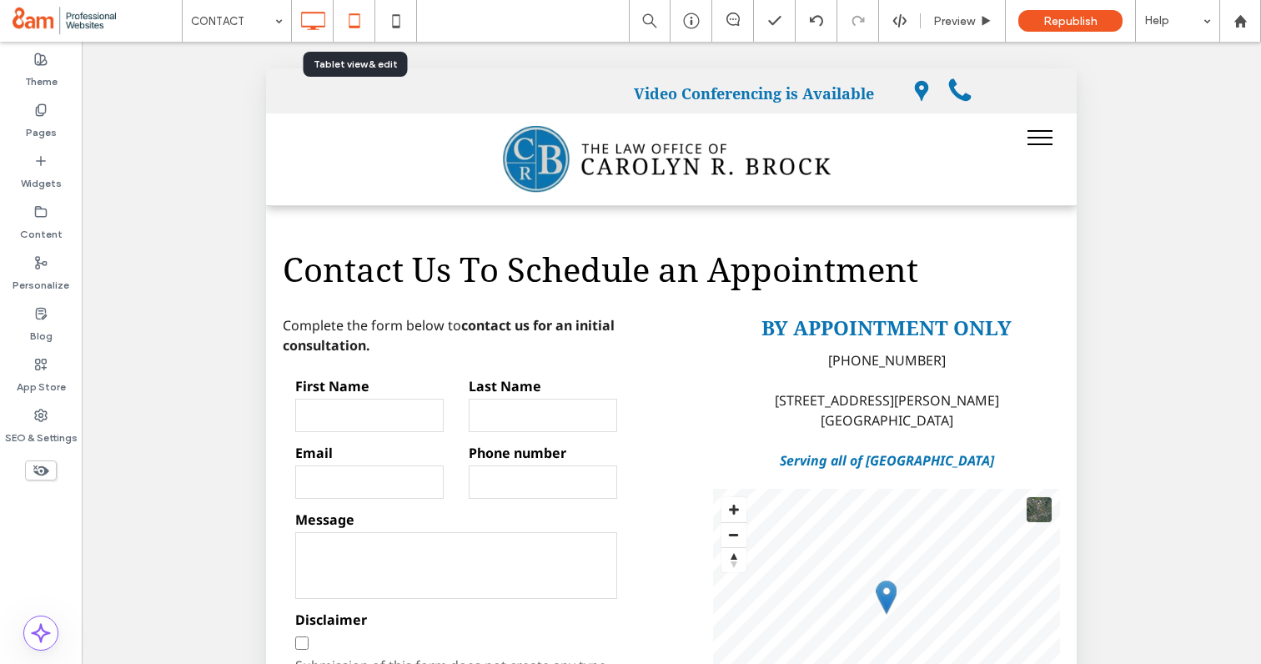
click at [314, 16] on icon at bounding box center [312, 20] width 33 height 33
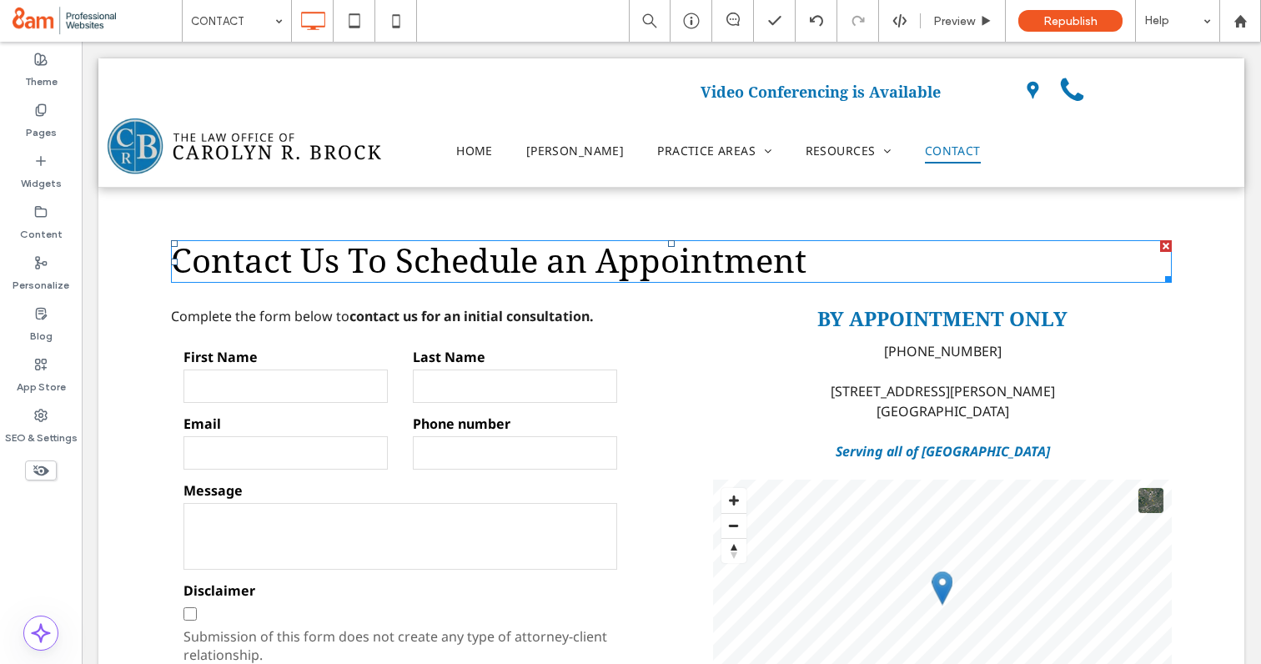
scroll to position [0, 0]
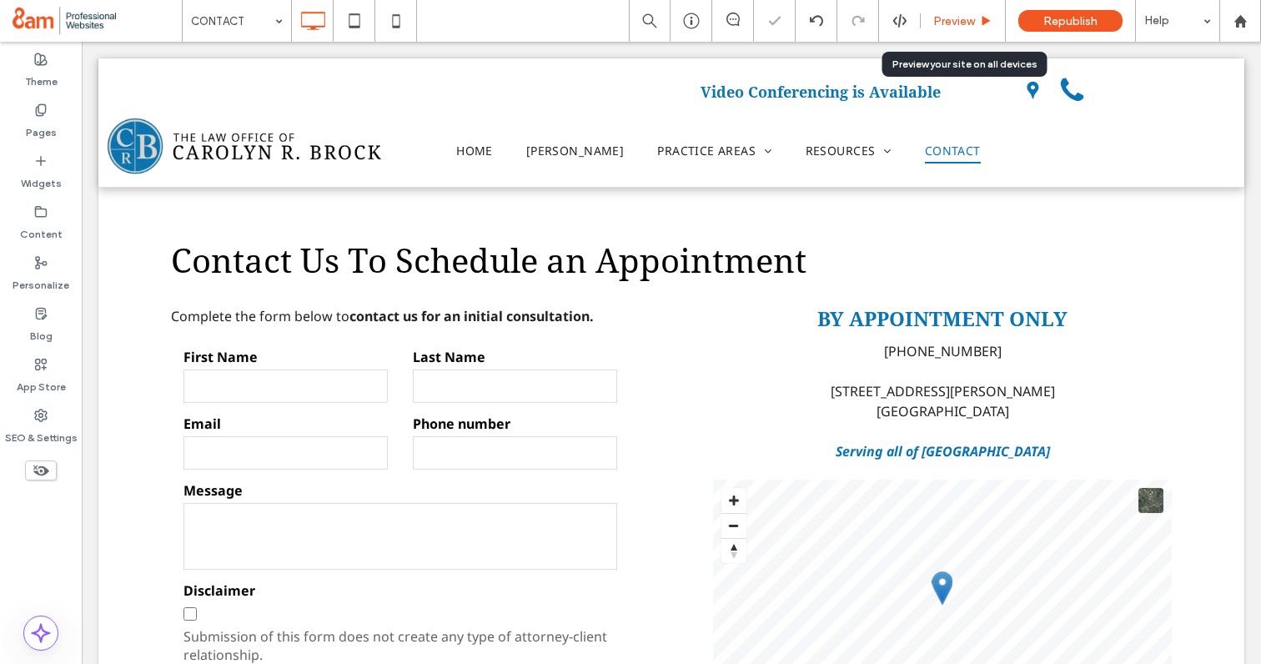
click at [962, 23] on span "Preview" at bounding box center [955, 21] width 42 height 14
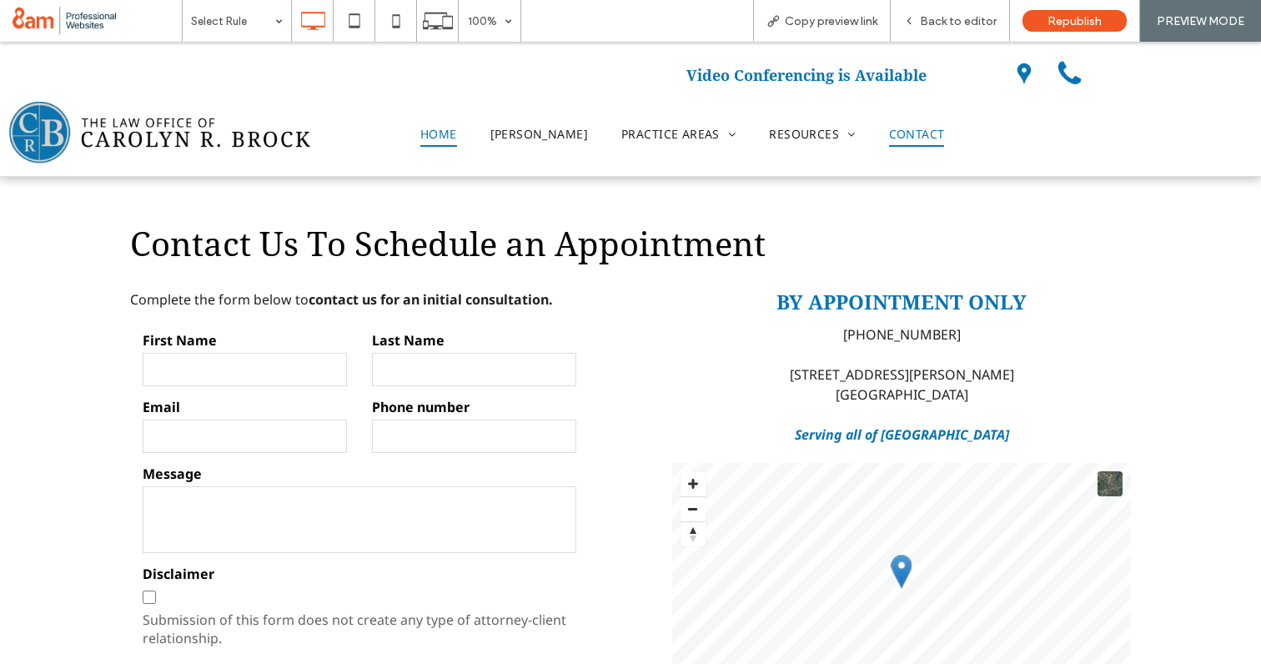
click at [432, 137] on span "HOME" at bounding box center [438, 134] width 37 height 26
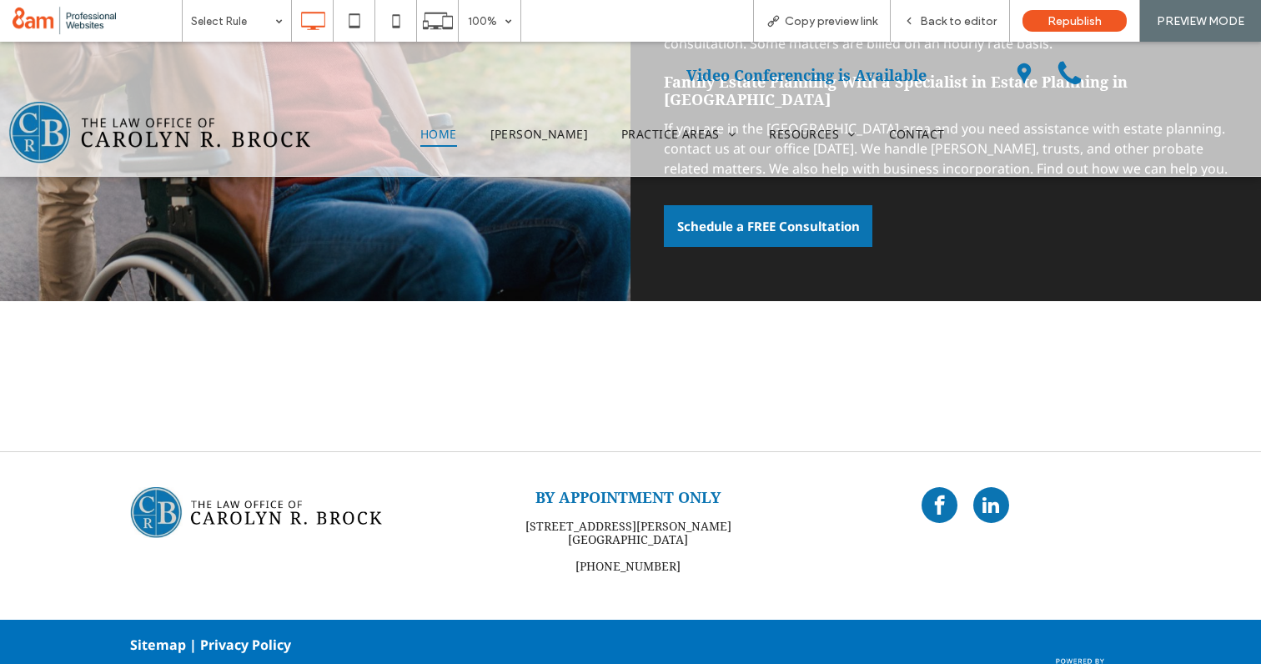
scroll to position [1528, 0]
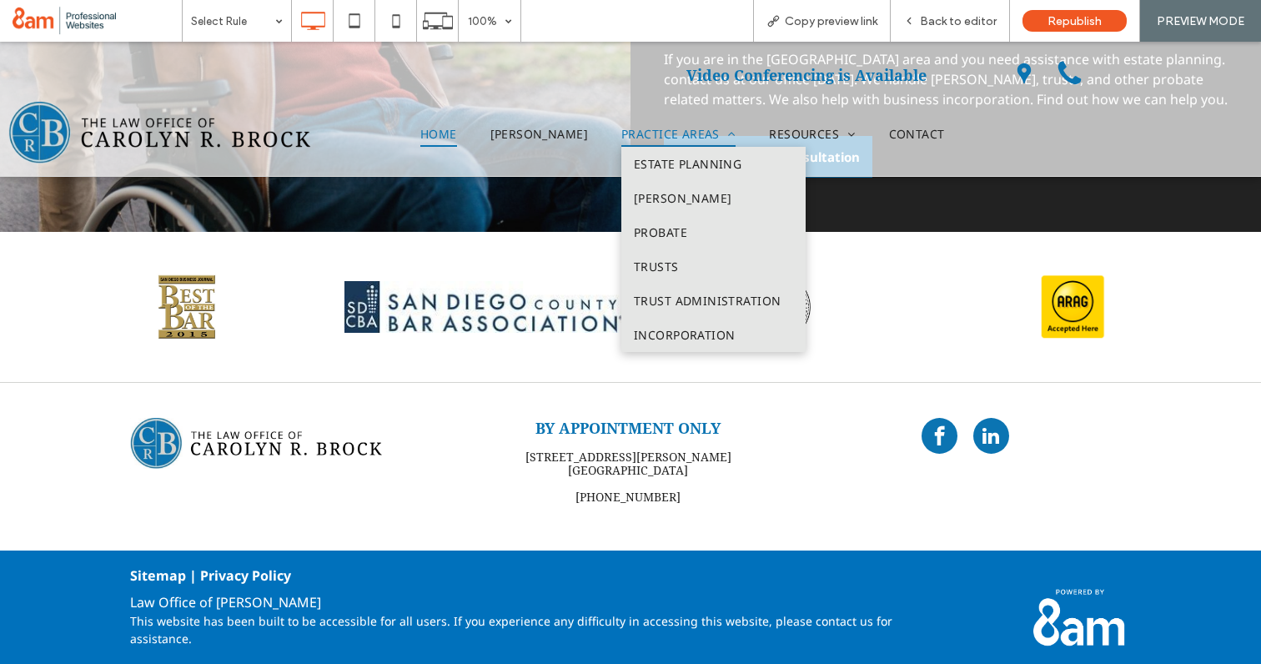
click at [652, 135] on span "PRACTICE AREAS" at bounding box center [679, 134] width 114 height 26
click at [657, 154] on link "ESTATE PLANNING" at bounding box center [714, 164] width 184 height 34
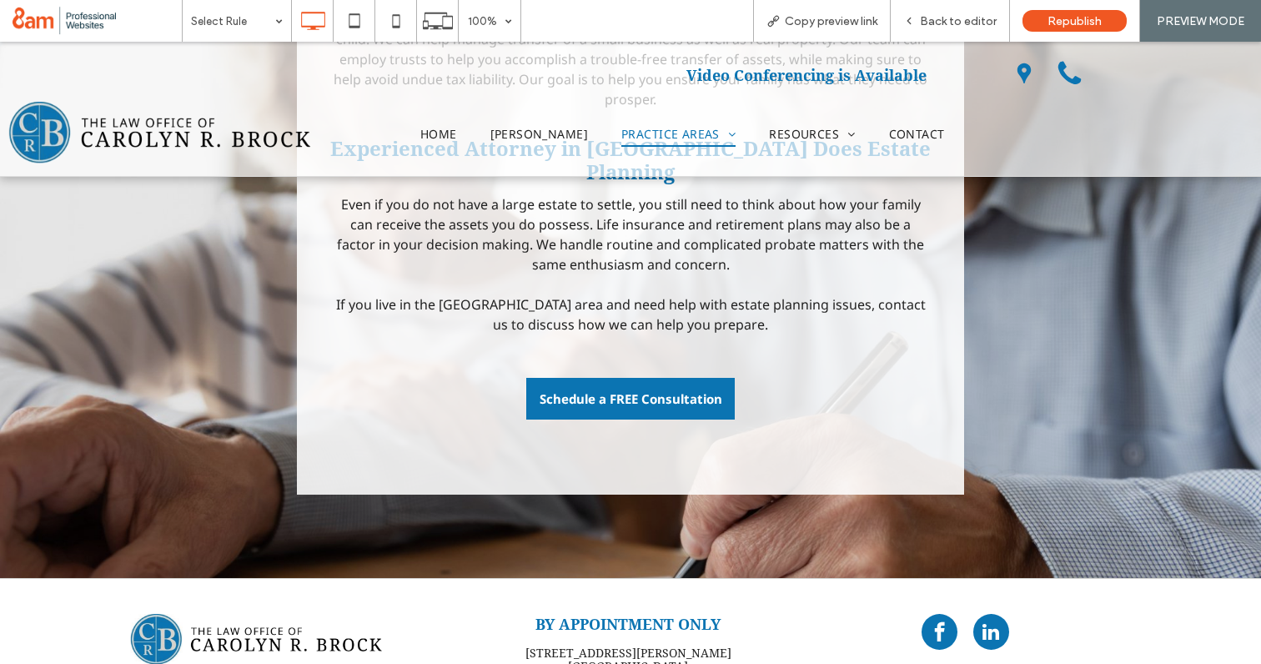
scroll to position [450, 0]
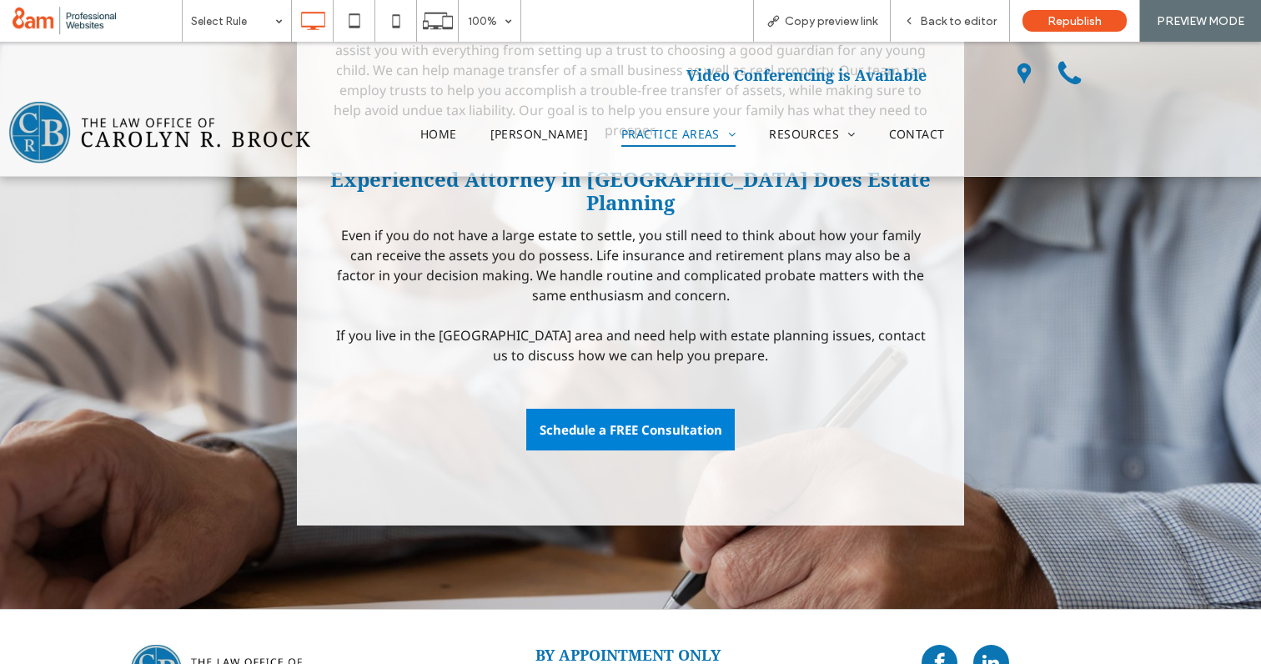
click at [652, 413] on span "Schedule a FREE Consultation" at bounding box center [631, 429] width 183 height 33
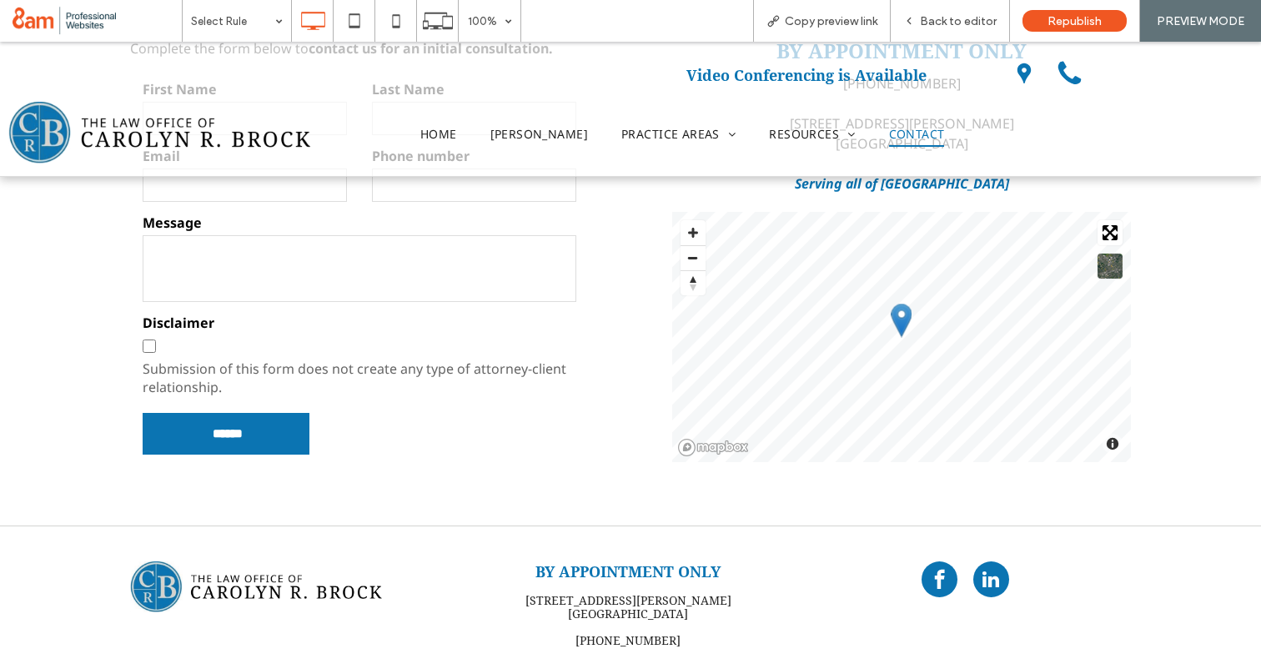
scroll to position [410, 0]
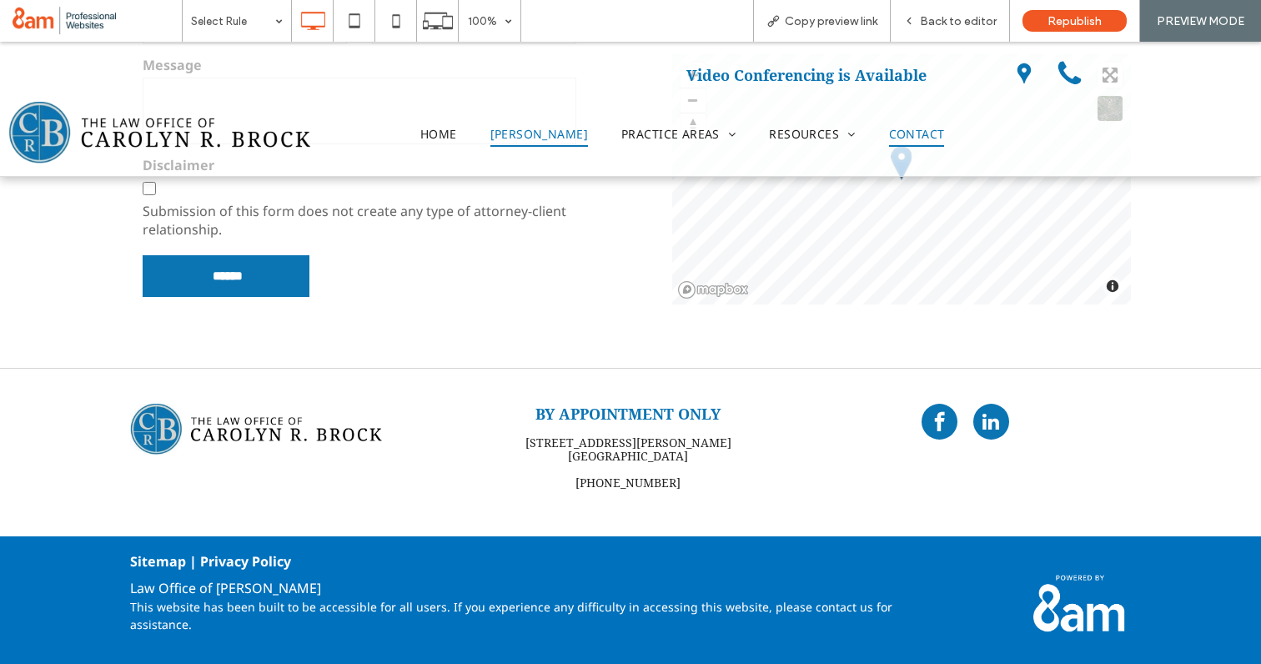
click at [508, 133] on span "CAROLYN R. BROCK" at bounding box center [540, 134] width 98 height 26
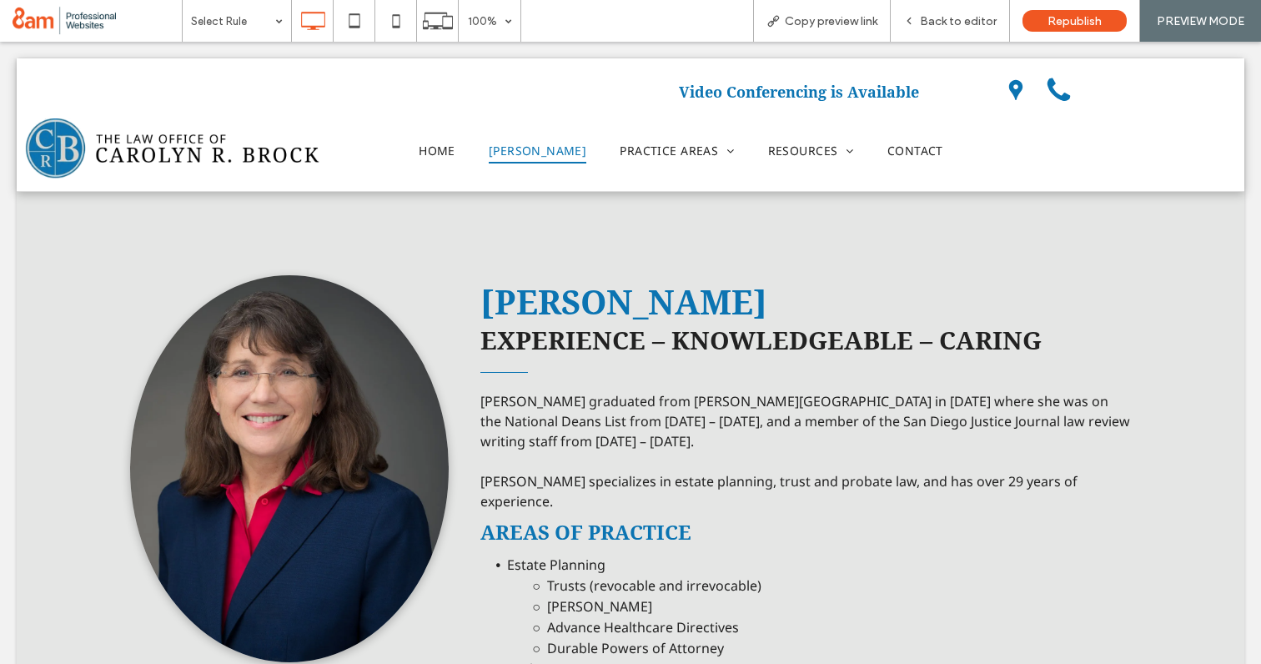
scroll to position [0, 0]
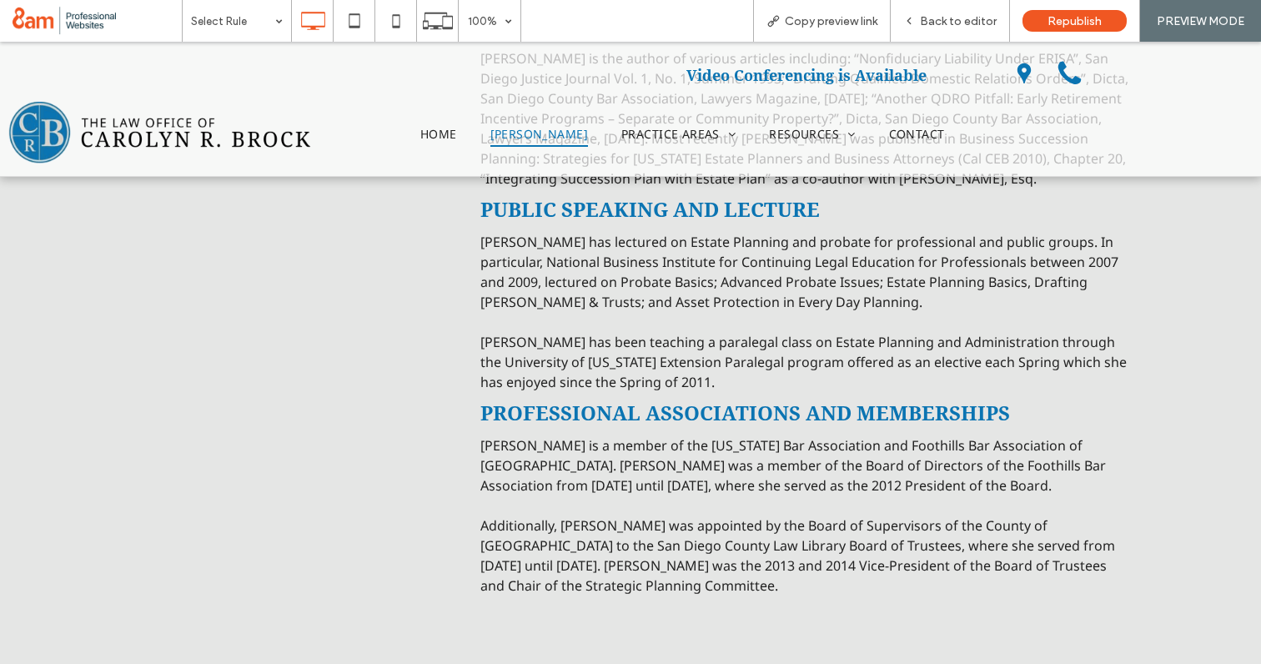
scroll to position [1142, 0]
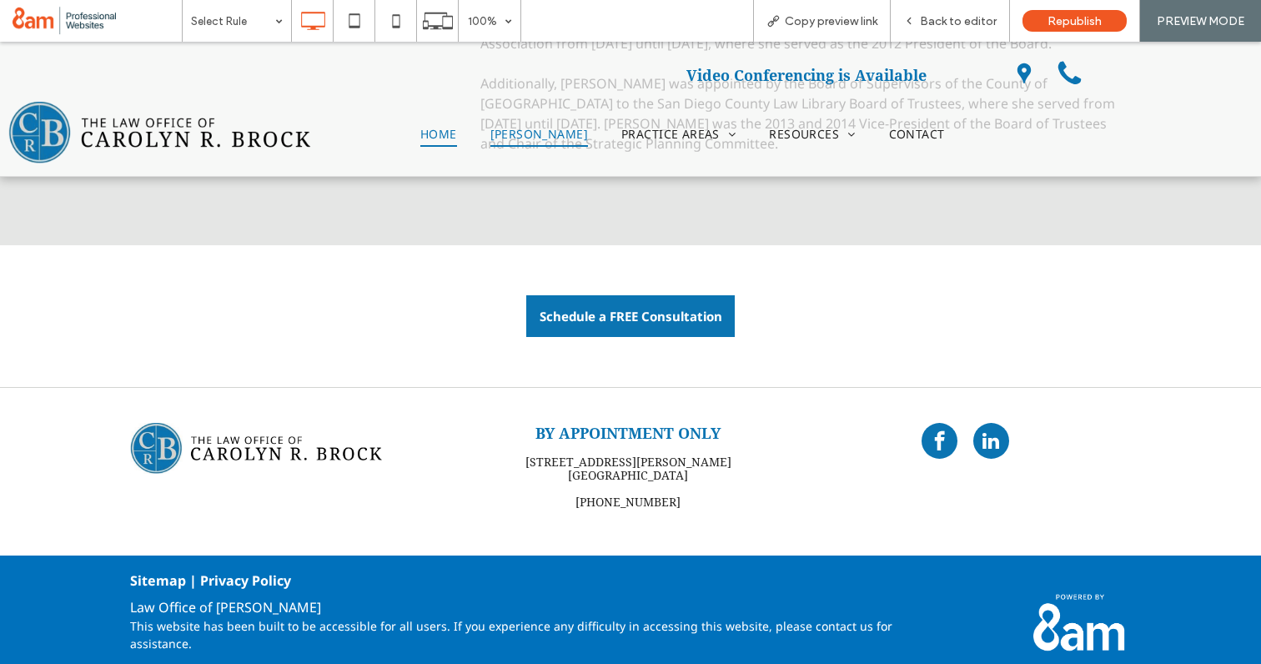
click at [428, 131] on span "HOME" at bounding box center [438, 134] width 37 height 26
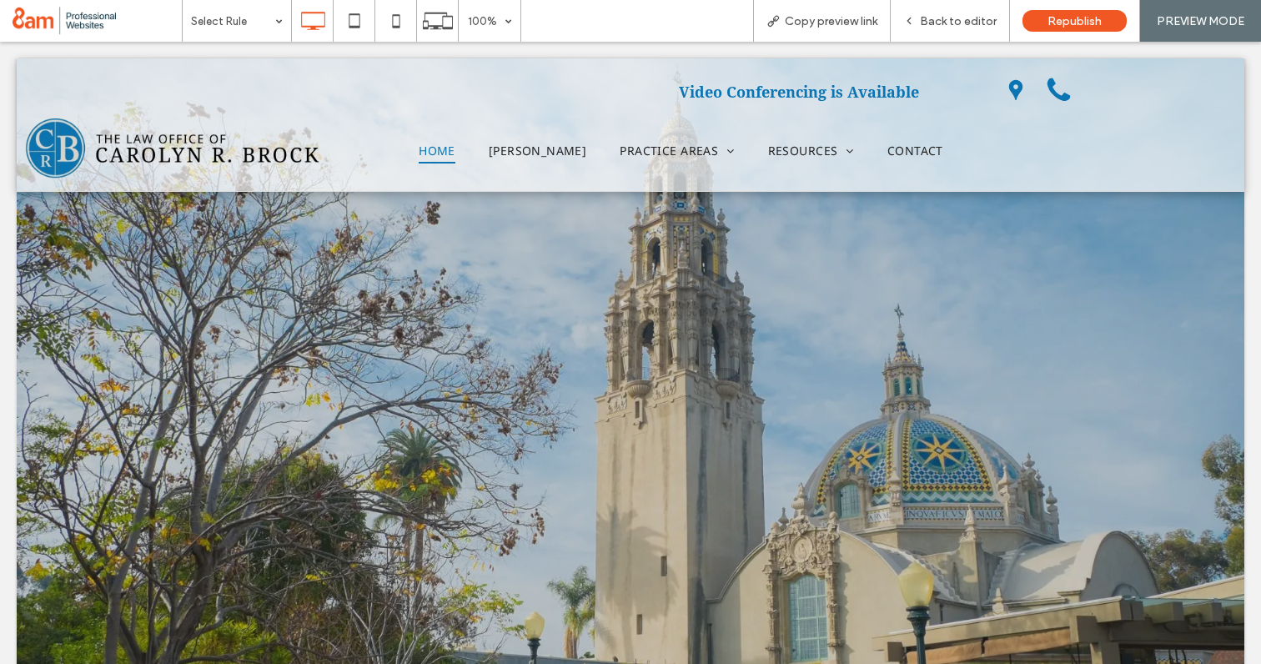
scroll to position [0, 0]
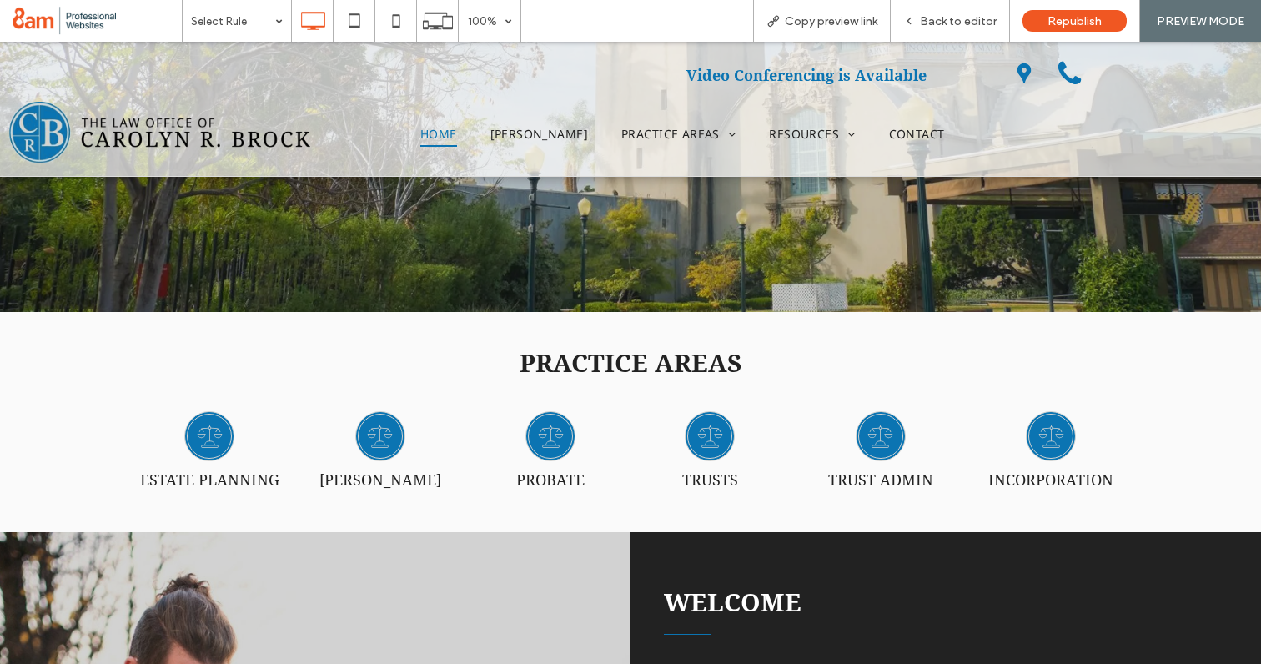
scroll to position [467, 0]
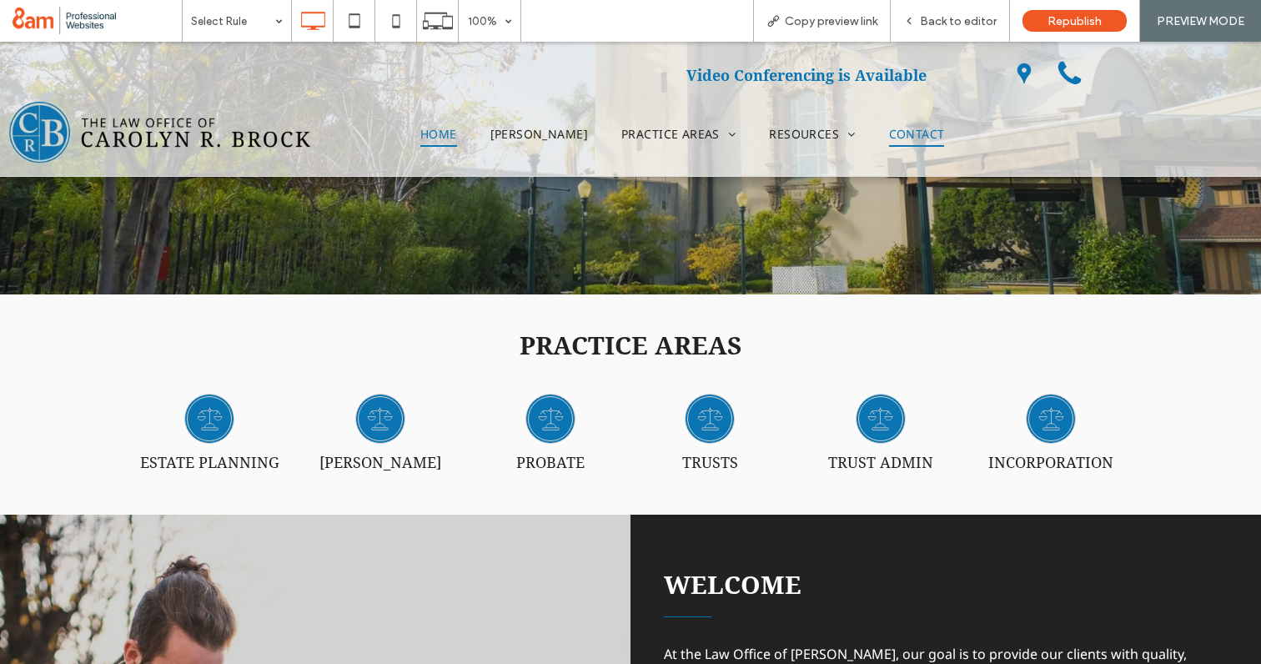
click at [920, 142] on span "CONTACT" at bounding box center [917, 134] width 56 height 26
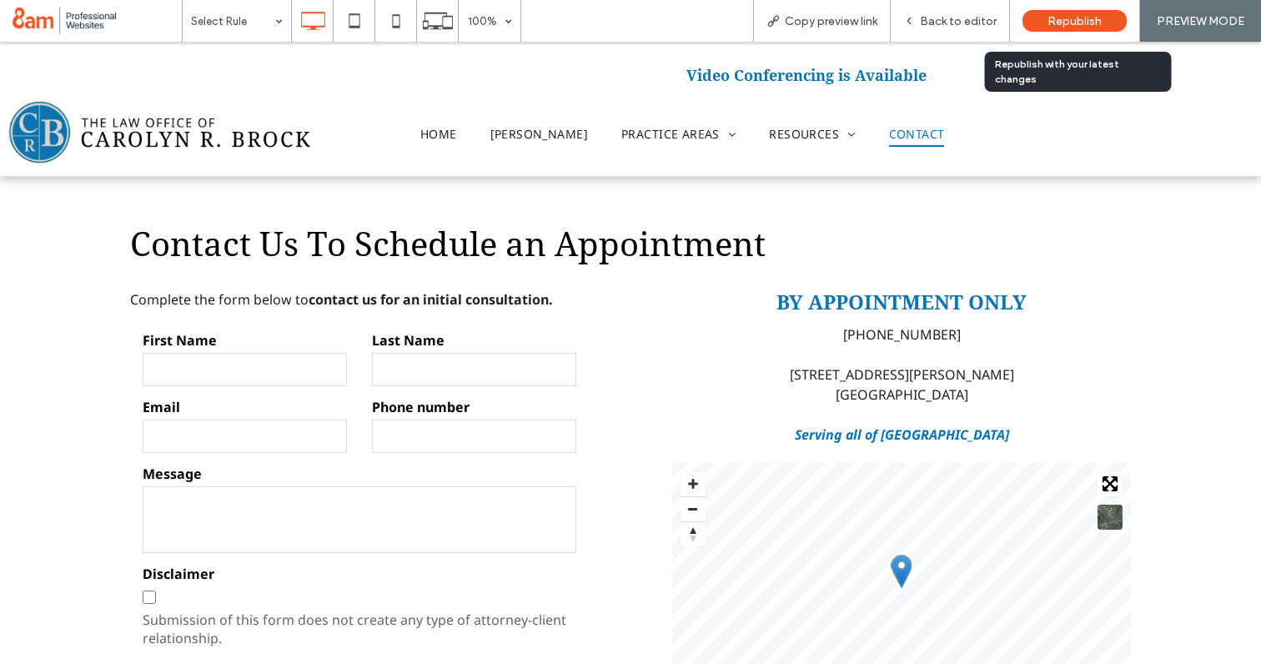
click at [1045, 27] on div "Republish" at bounding box center [1075, 21] width 104 height 22
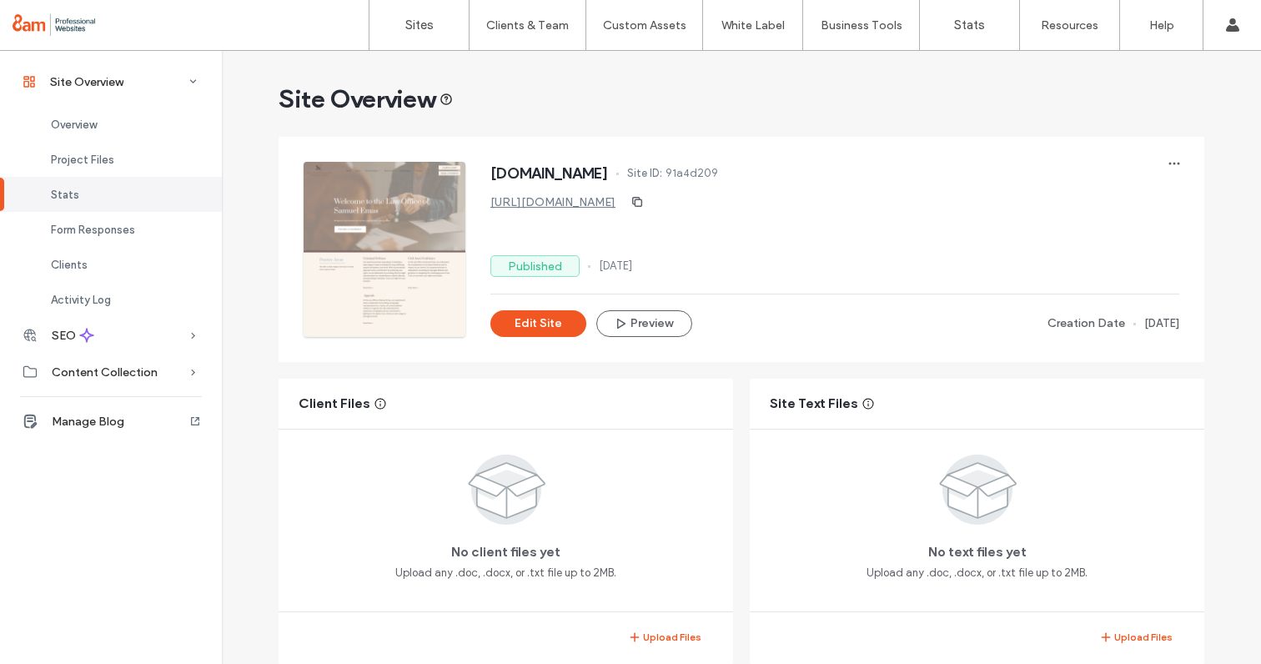
scroll to position [489, 0]
